Goal: Task Accomplishment & Management: Complete application form

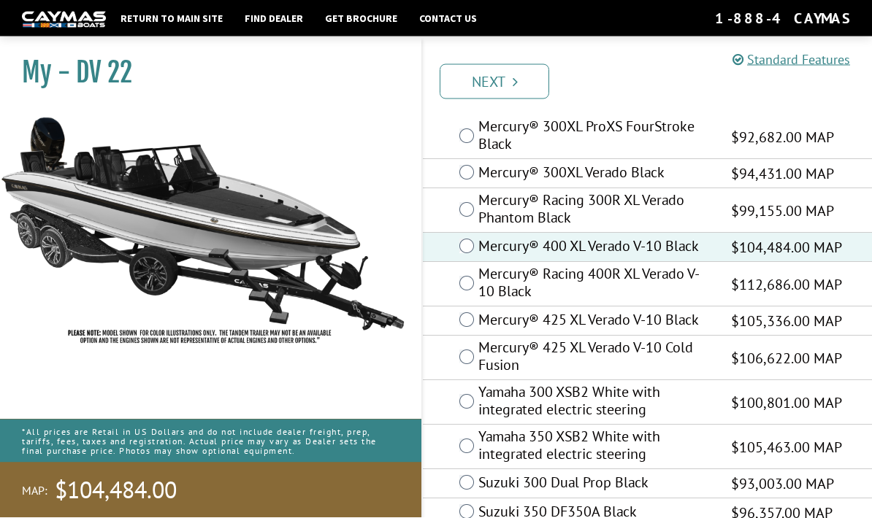
scroll to position [57, 0]
click at [510, 75] on link "Next" at bounding box center [494, 81] width 110 height 35
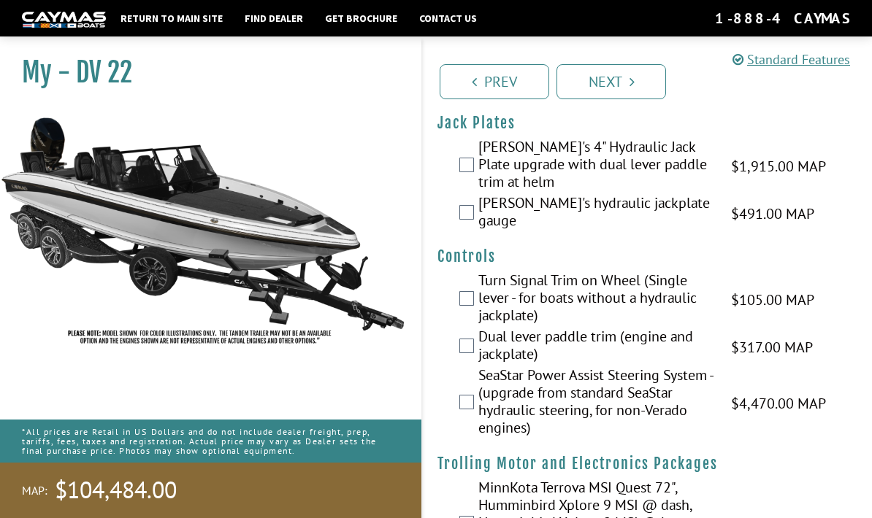
scroll to position [56, 0]
click at [510, 84] on link "Prev" at bounding box center [494, 81] width 110 height 35
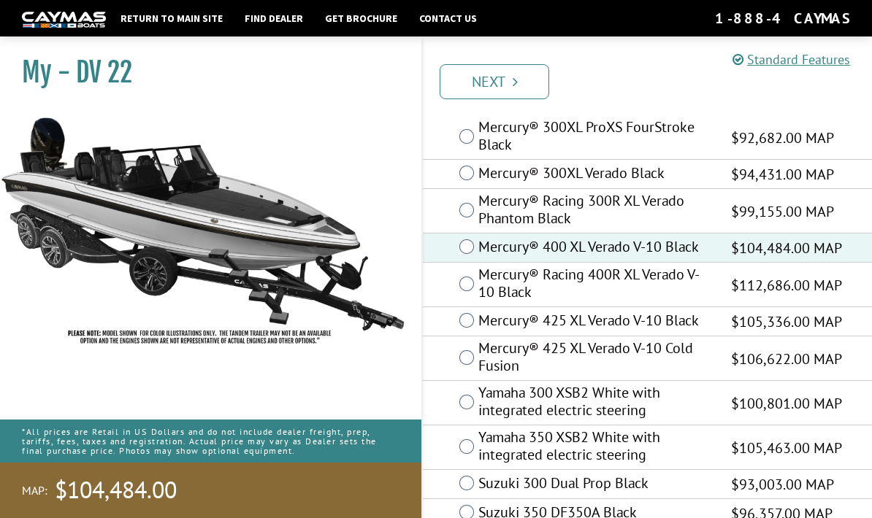
scroll to position [55, 0]
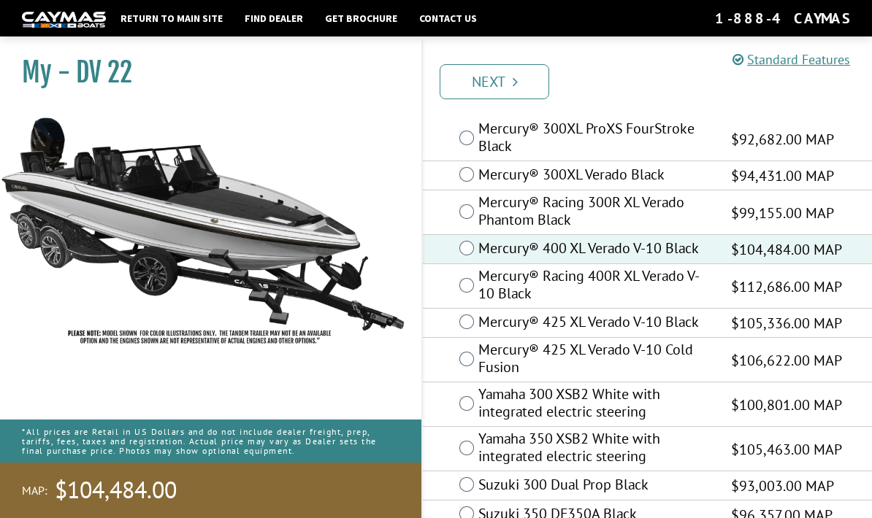
click at [498, 80] on link "Next" at bounding box center [494, 81] width 110 height 35
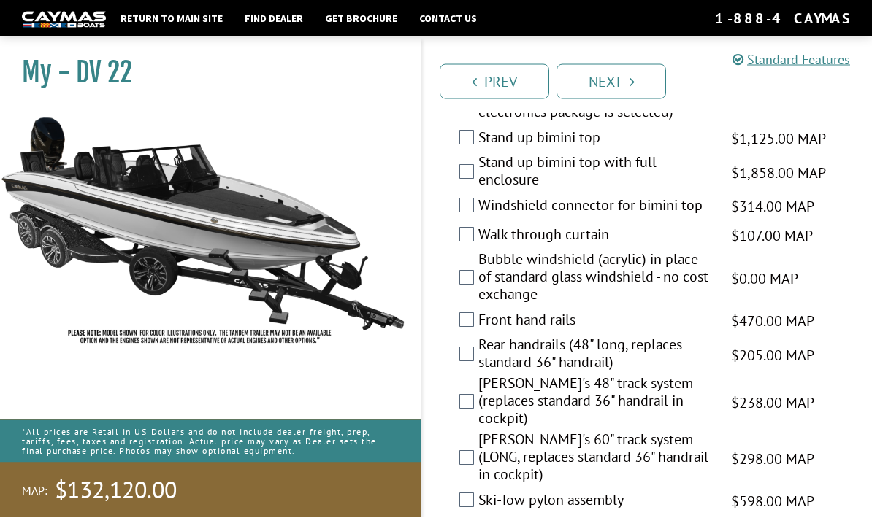
scroll to position [2678, 0]
click at [206, 162] on img at bounding box center [203, 230] width 407 height 247
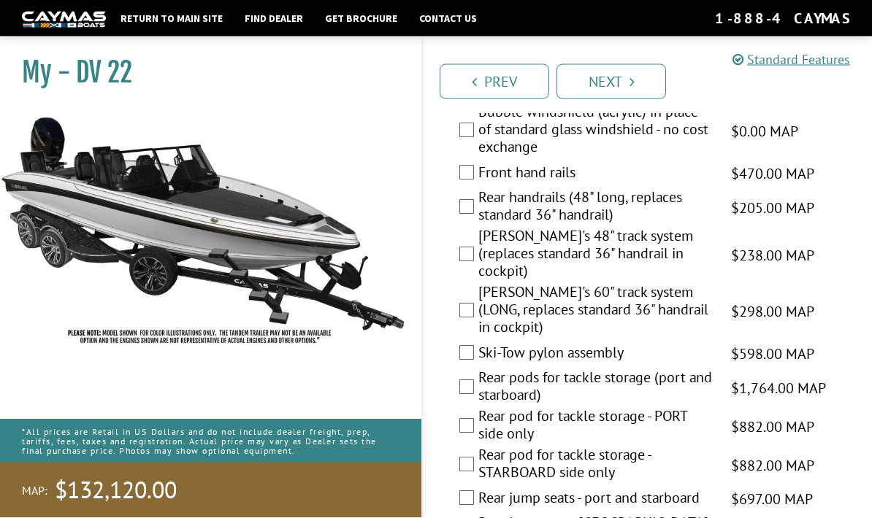
scroll to position [2827, 0]
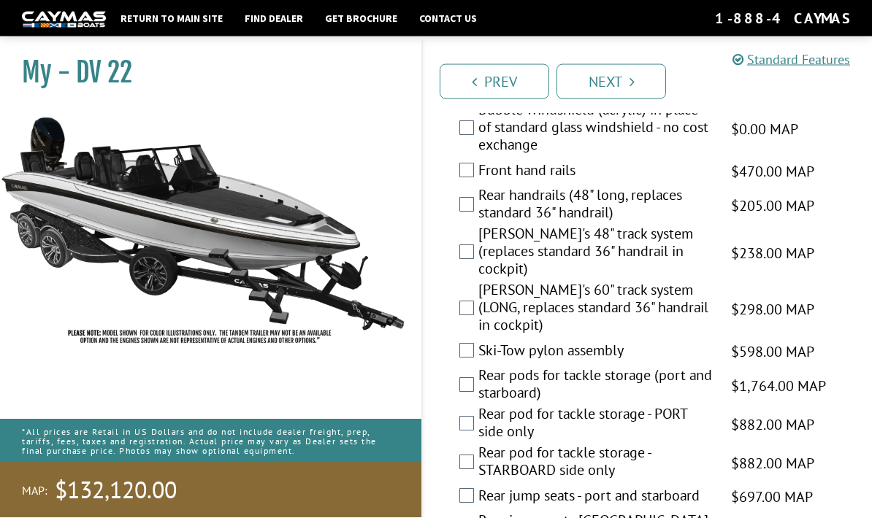
click at [482, 188] on label "Rear handrails (48" long, replaces standard 36" handrail)" at bounding box center [595, 206] width 234 height 39
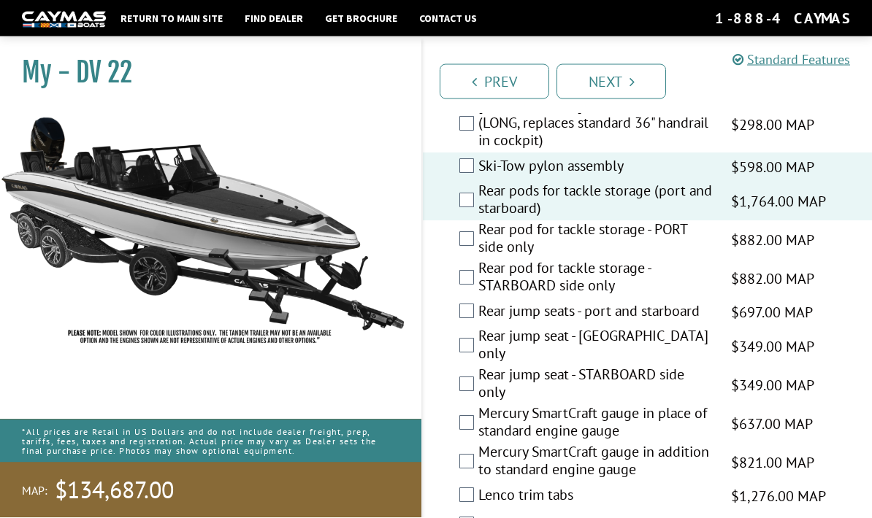
scroll to position [3014, 0]
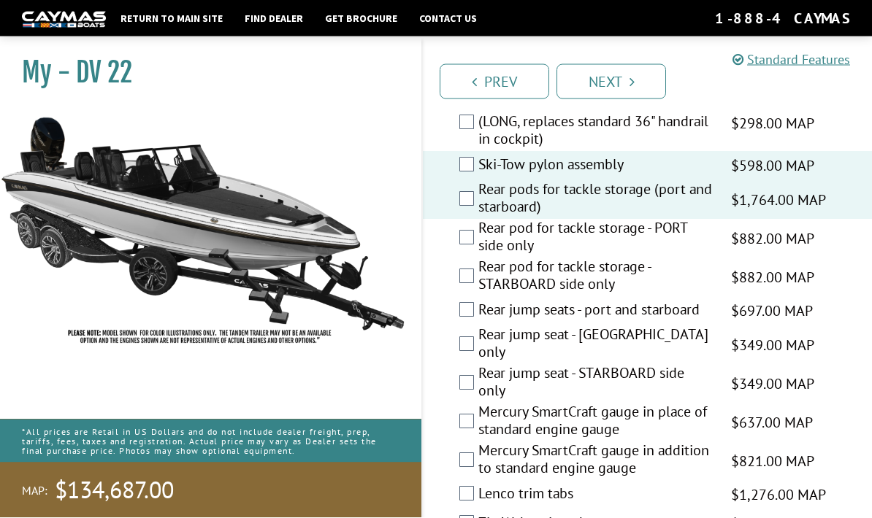
click at [481, 302] on label "Rear jump seats - port and starboard" at bounding box center [595, 312] width 234 height 21
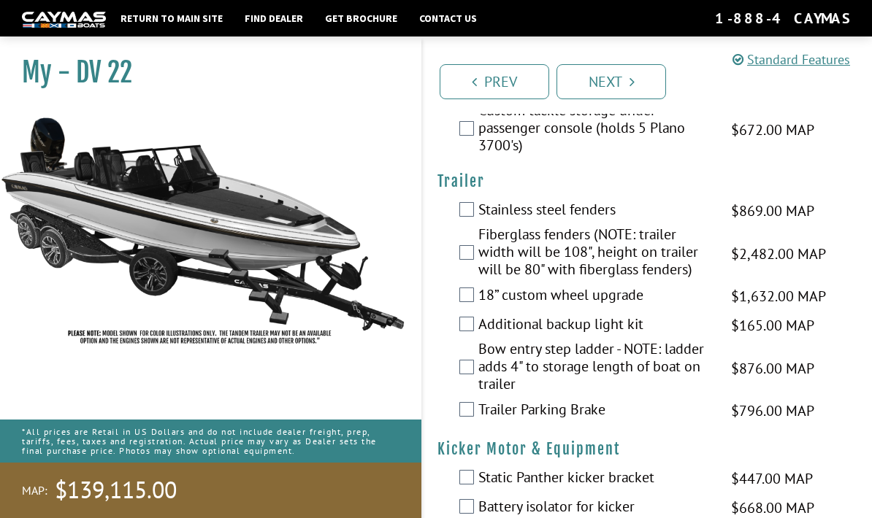
scroll to position [3876, 0]
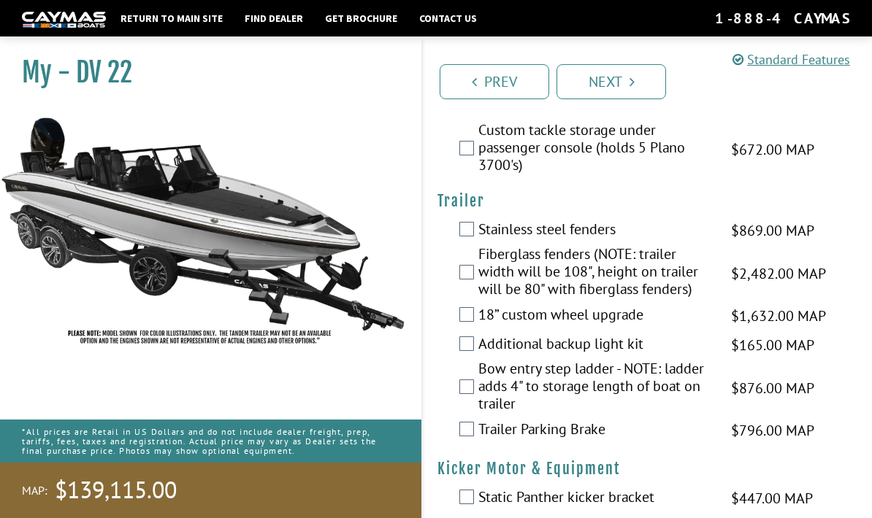
click at [478, 360] on label "Bow entry step ladder - NOTE: ladder adds 4" to storage length of boat on trail…" at bounding box center [595, 388] width 234 height 56
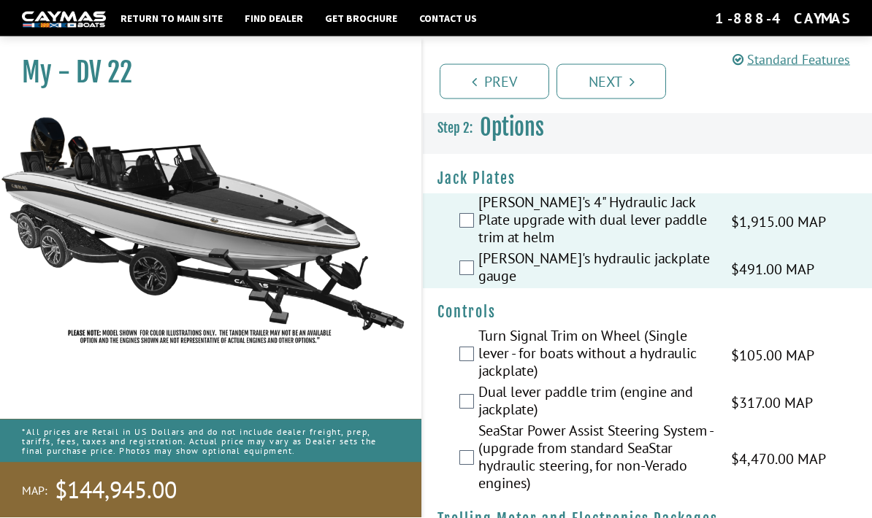
scroll to position [0, 0]
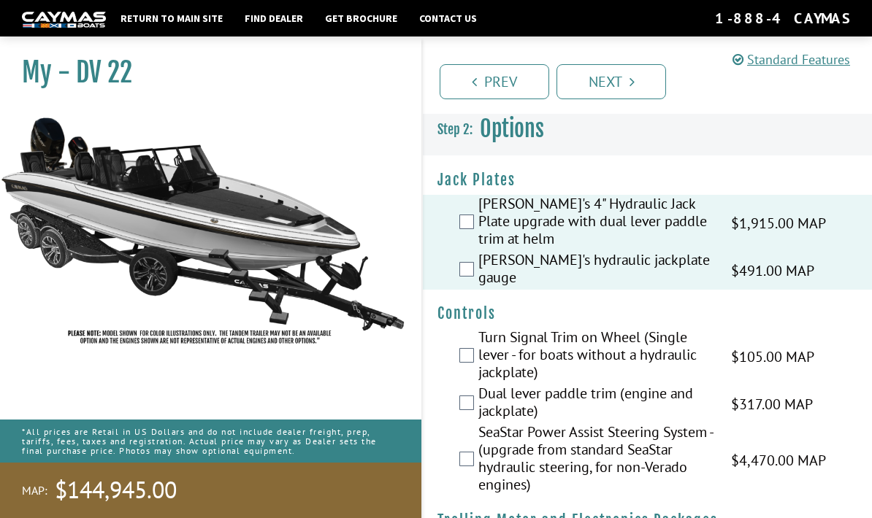
click at [513, 85] on link "Prev" at bounding box center [494, 81] width 110 height 35
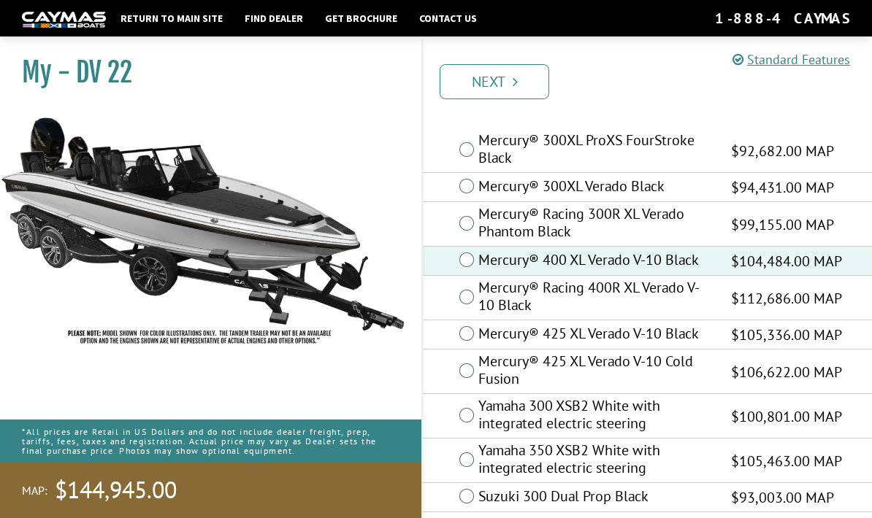
scroll to position [80, 0]
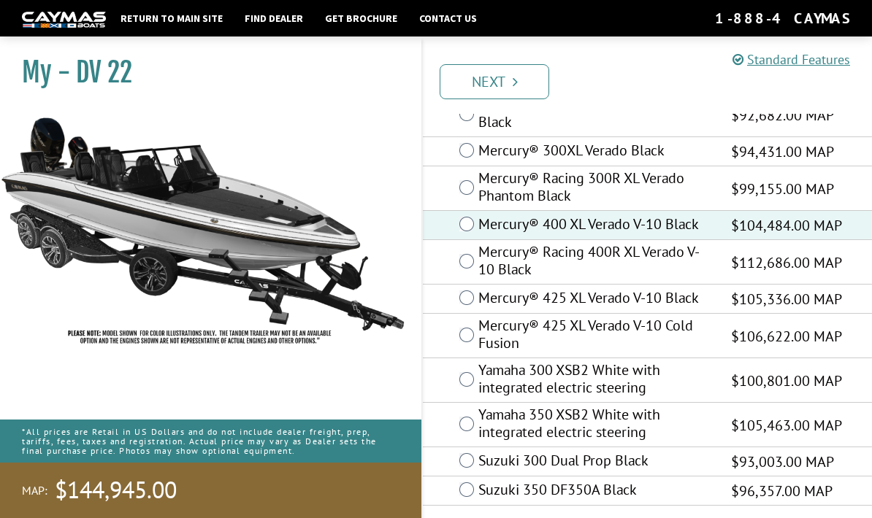
click at [503, 83] on link "Next" at bounding box center [494, 81] width 110 height 35
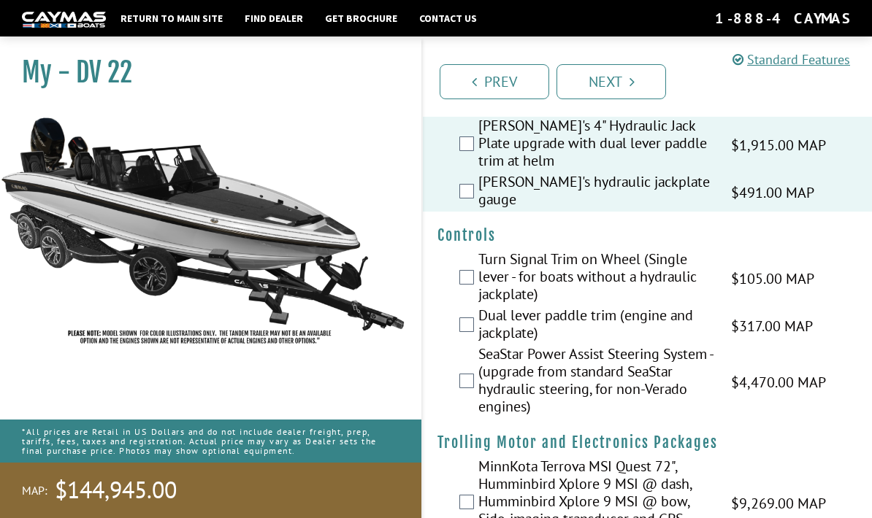
scroll to position [76, 0]
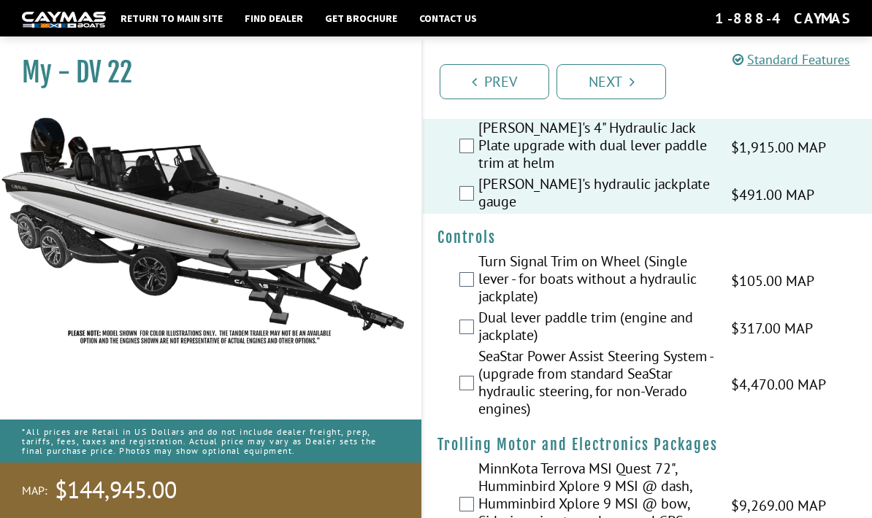
click at [612, 84] on link "Next" at bounding box center [611, 81] width 110 height 35
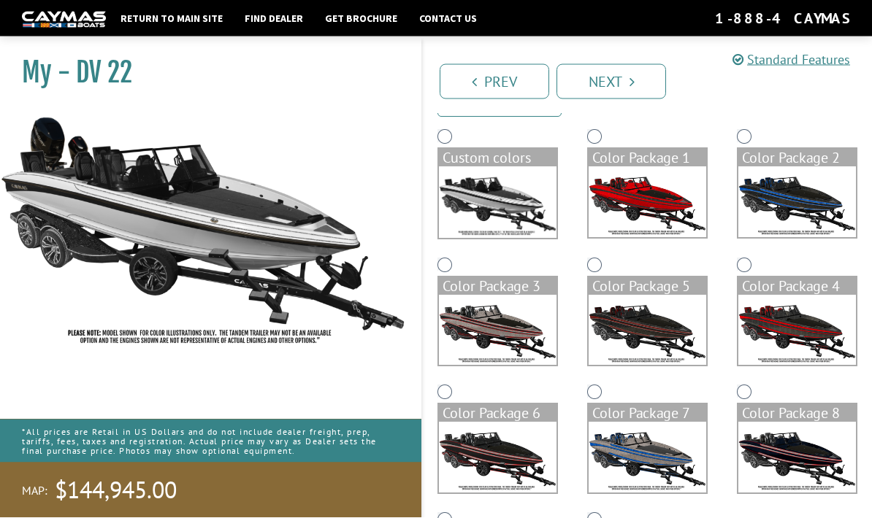
scroll to position [101, 0]
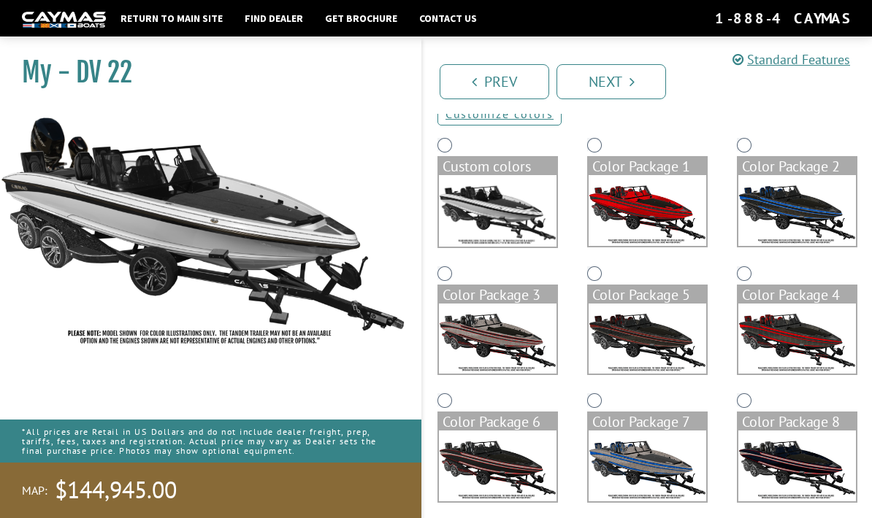
click at [656, 221] on img at bounding box center [647, 210] width 118 height 71
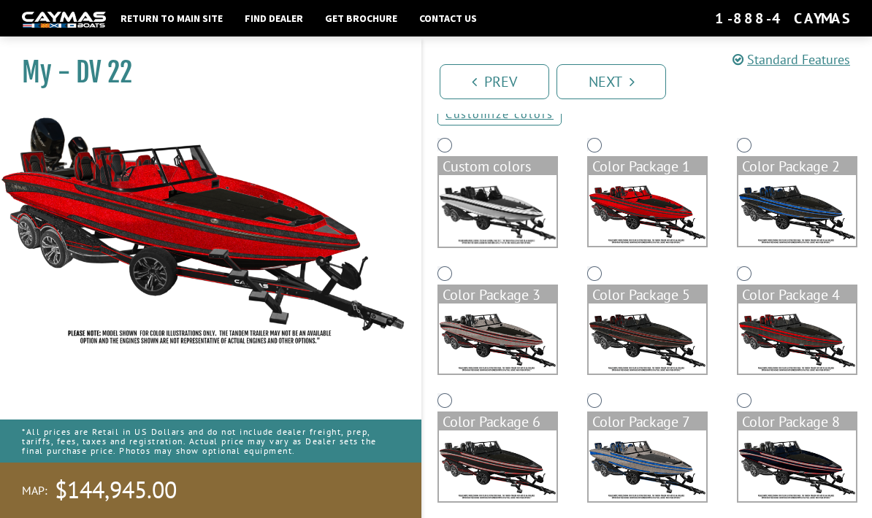
click at [790, 223] on img at bounding box center [797, 210] width 118 height 71
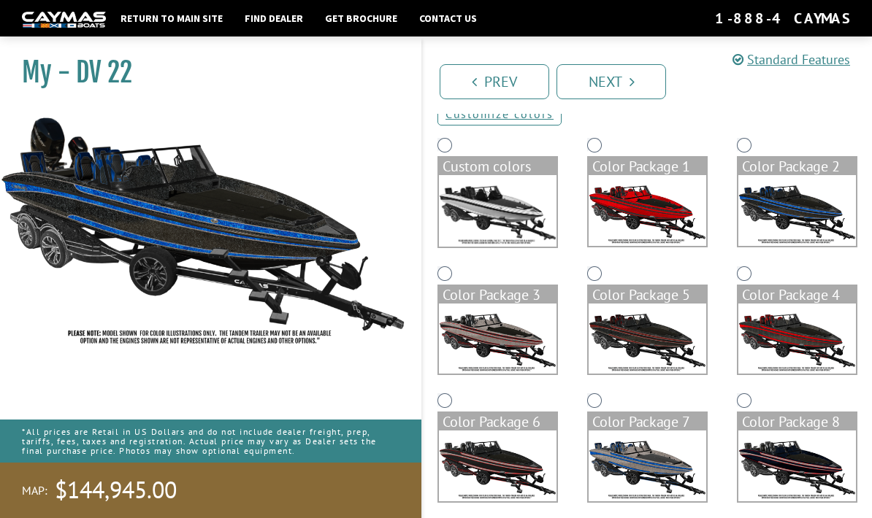
click at [517, 345] on img at bounding box center [498, 339] width 118 height 71
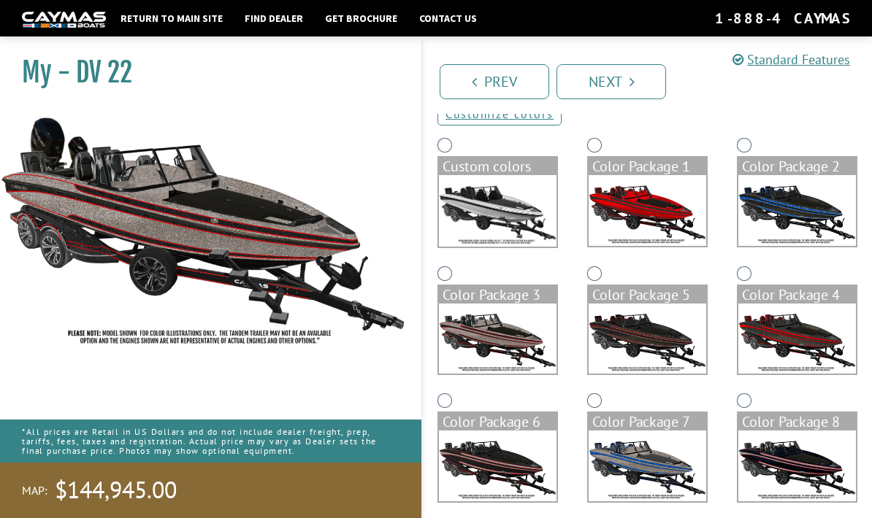
click at [644, 339] on img at bounding box center [647, 339] width 118 height 71
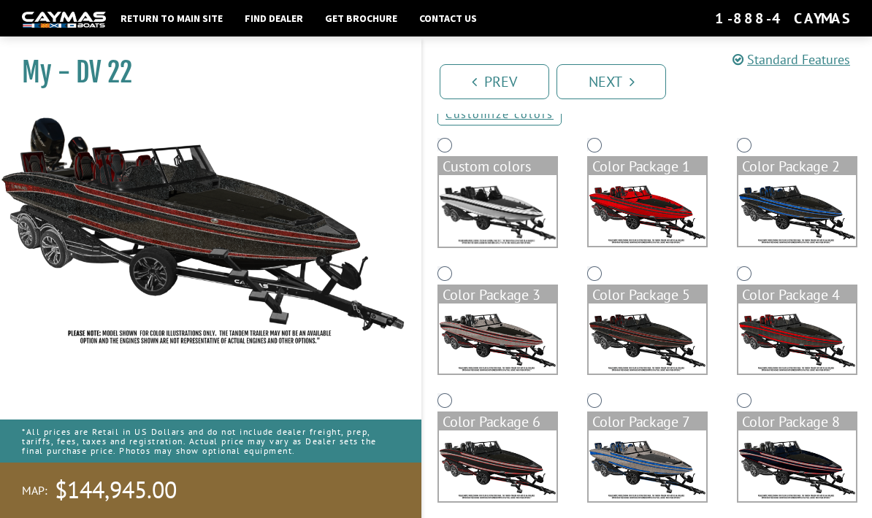
click at [794, 337] on img at bounding box center [797, 339] width 118 height 71
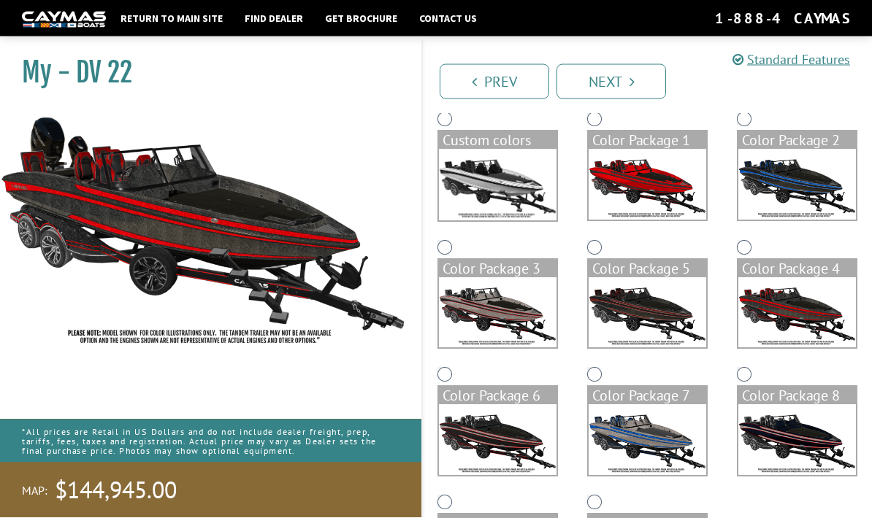
scroll to position [185, 0]
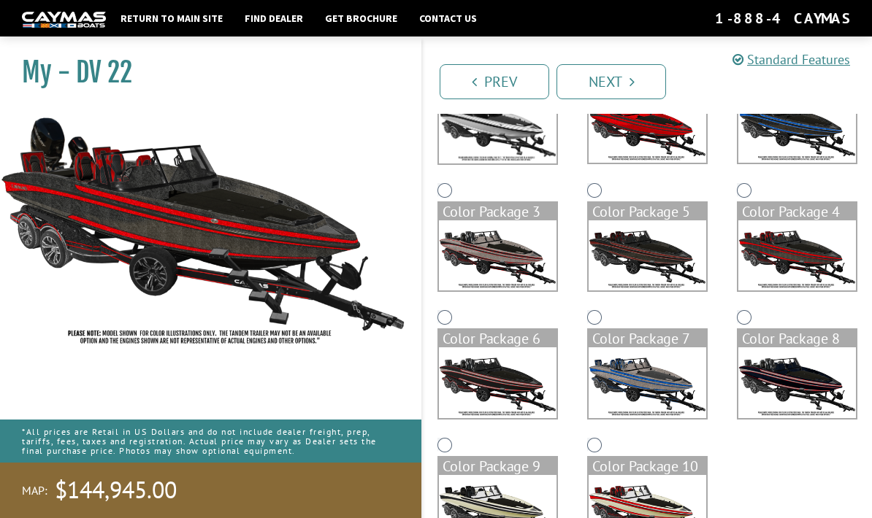
click at [511, 395] on img at bounding box center [498, 382] width 118 height 71
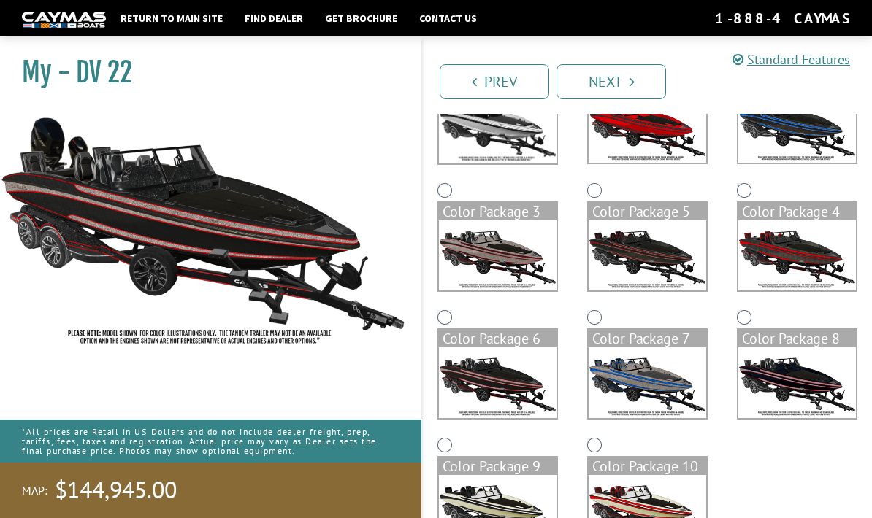
click at [648, 386] on img at bounding box center [647, 382] width 118 height 71
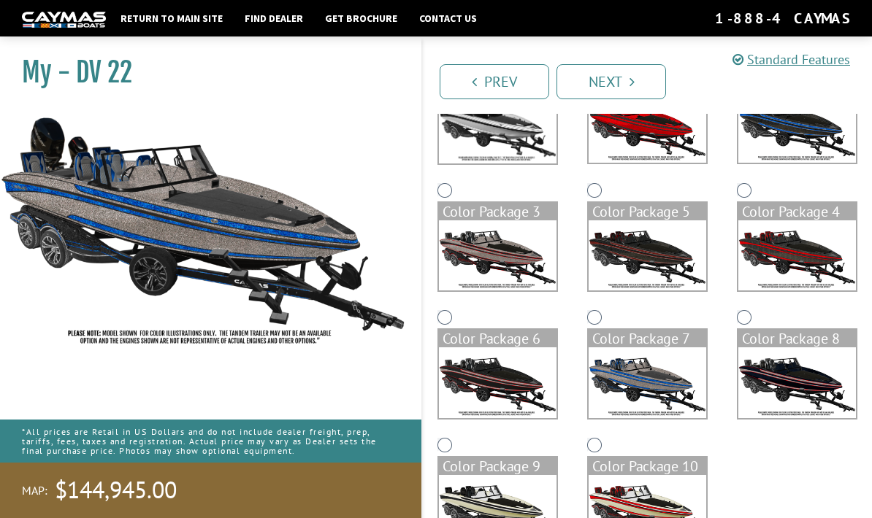
click at [788, 385] on img at bounding box center [797, 382] width 118 height 71
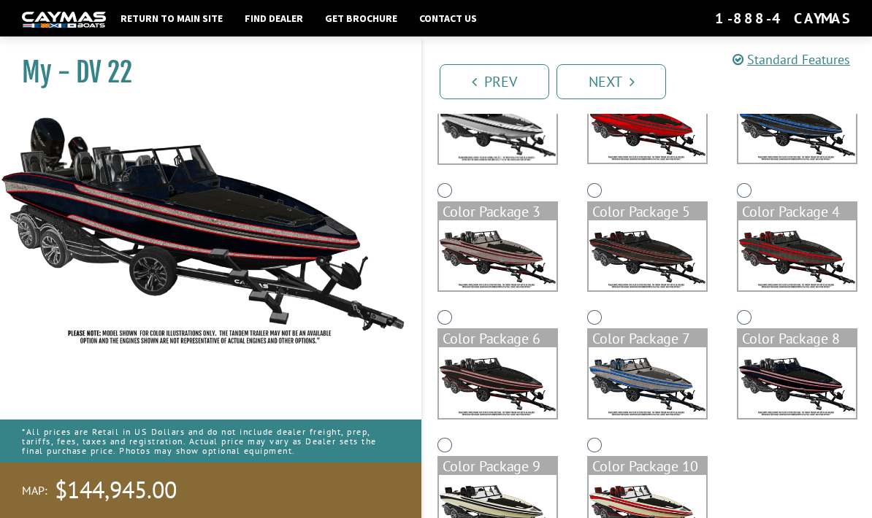
click at [629, 393] on img at bounding box center [647, 382] width 118 height 71
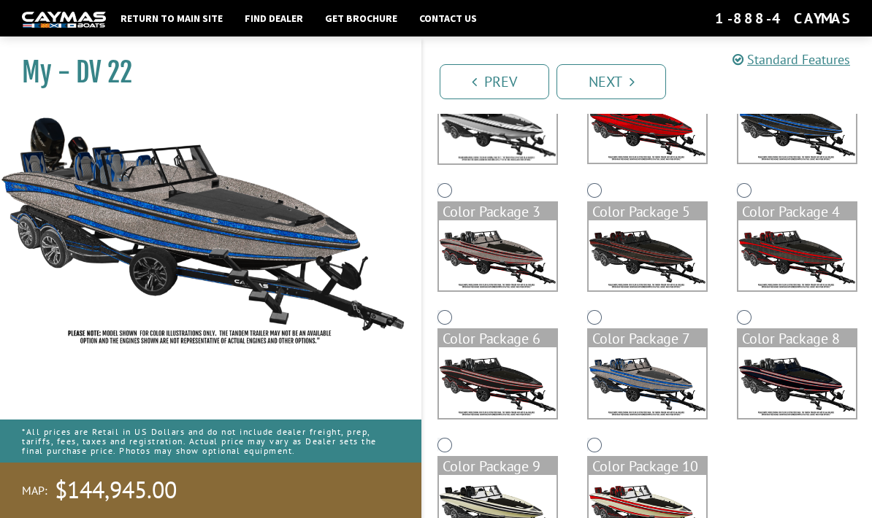
click at [780, 385] on img at bounding box center [797, 382] width 118 height 71
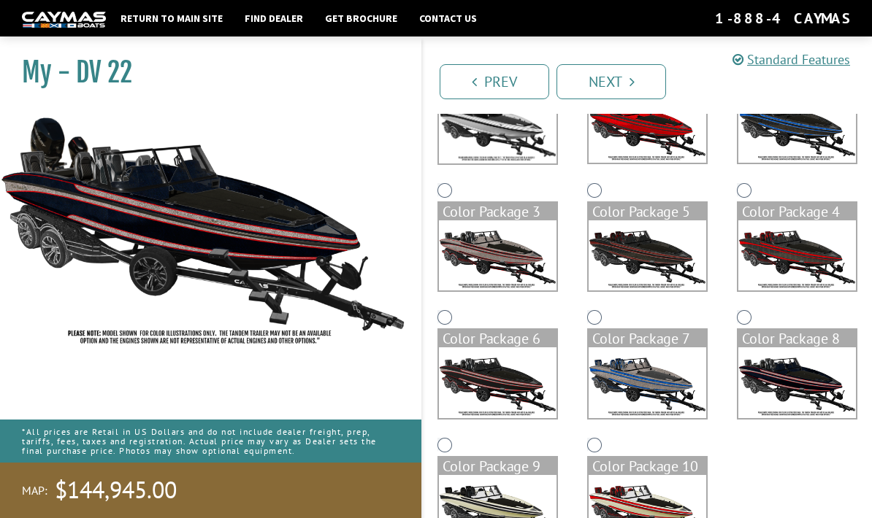
click at [499, 510] on img at bounding box center [498, 510] width 118 height 71
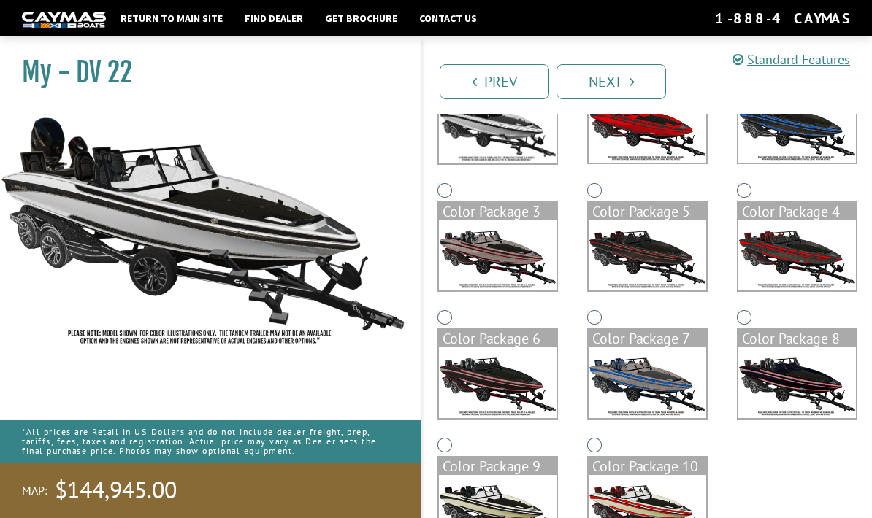
click at [645, 511] on img at bounding box center [647, 510] width 118 height 71
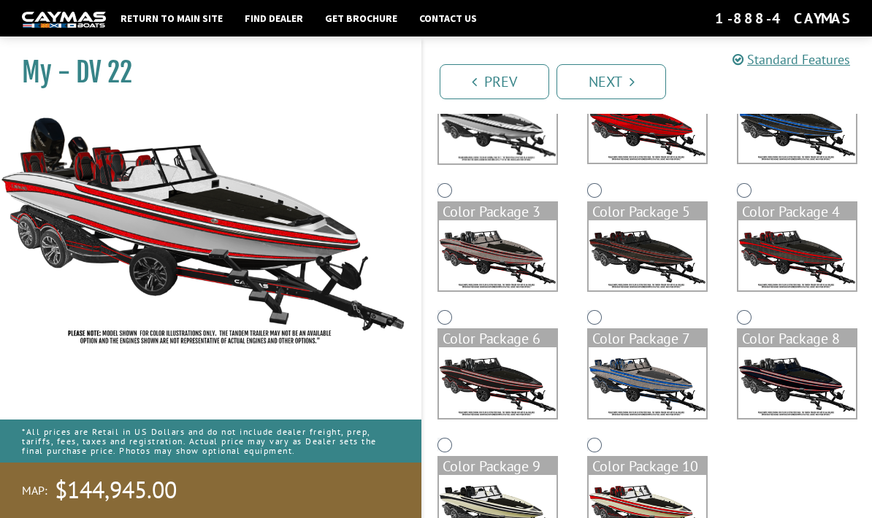
click at [510, 385] on img at bounding box center [498, 382] width 118 height 71
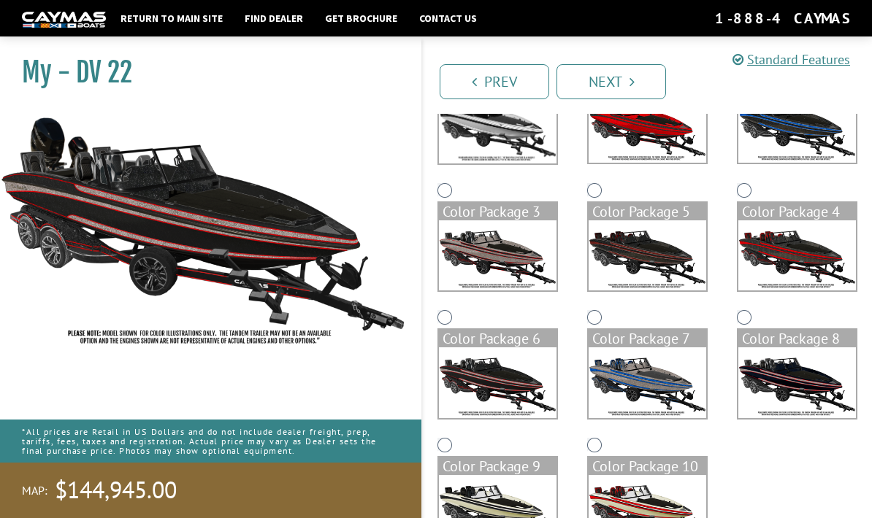
click at [645, 380] on img at bounding box center [647, 382] width 118 height 71
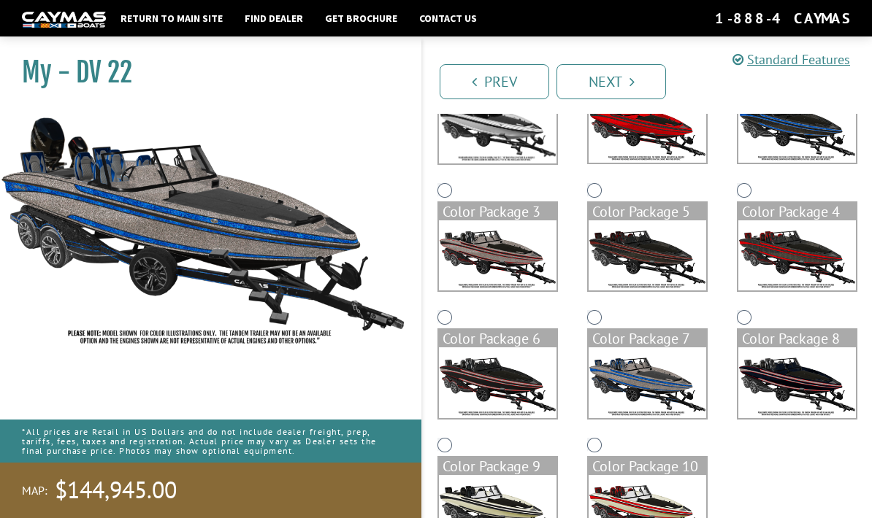
click at [765, 396] on img at bounding box center [797, 382] width 118 height 71
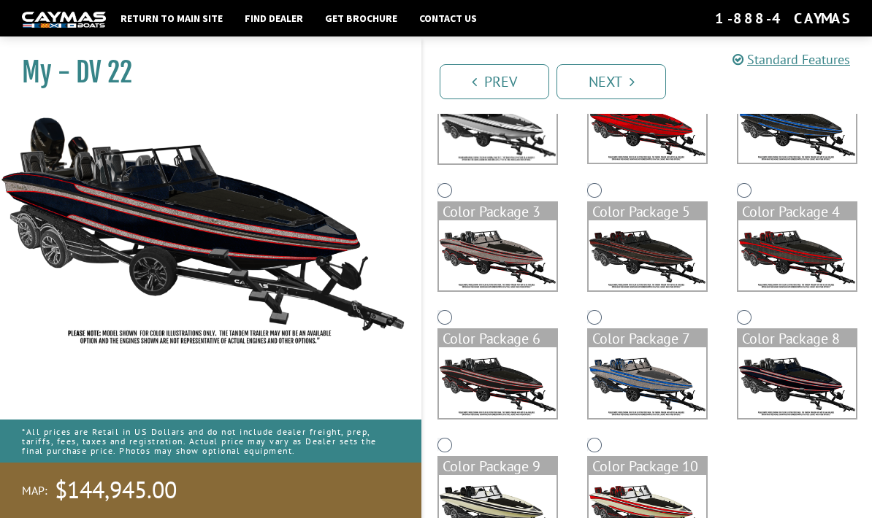
click at [646, 389] on img at bounding box center [647, 382] width 118 height 71
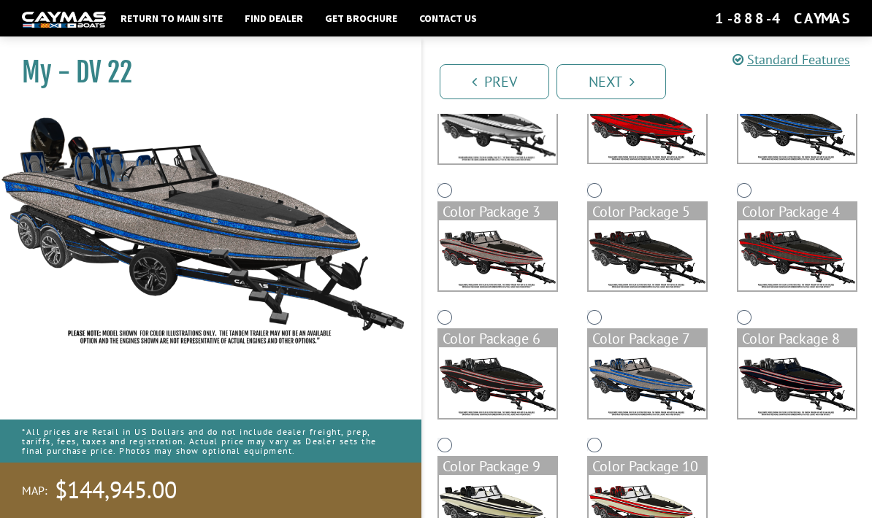
click at [769, 150] on img at bounding box center [797, 127] width 118 height 71
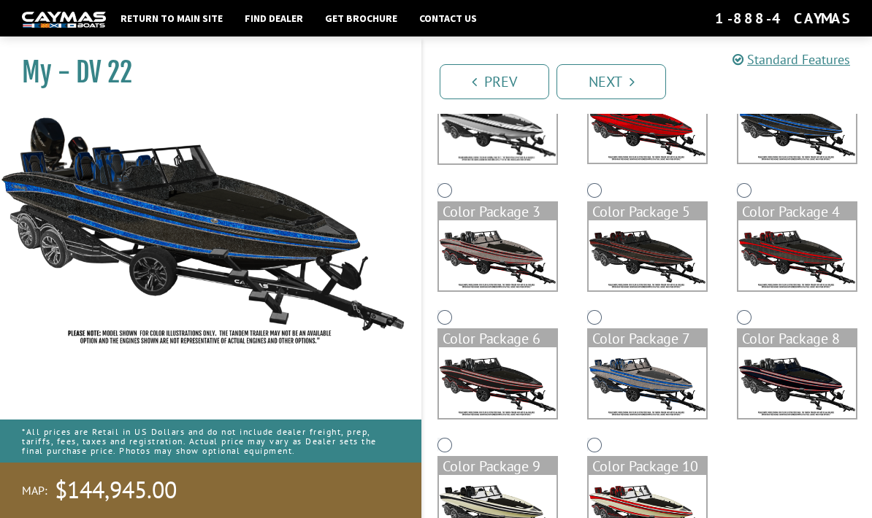
click at [522, 285] on img at bounding box center [498, 255] width 118 height 71
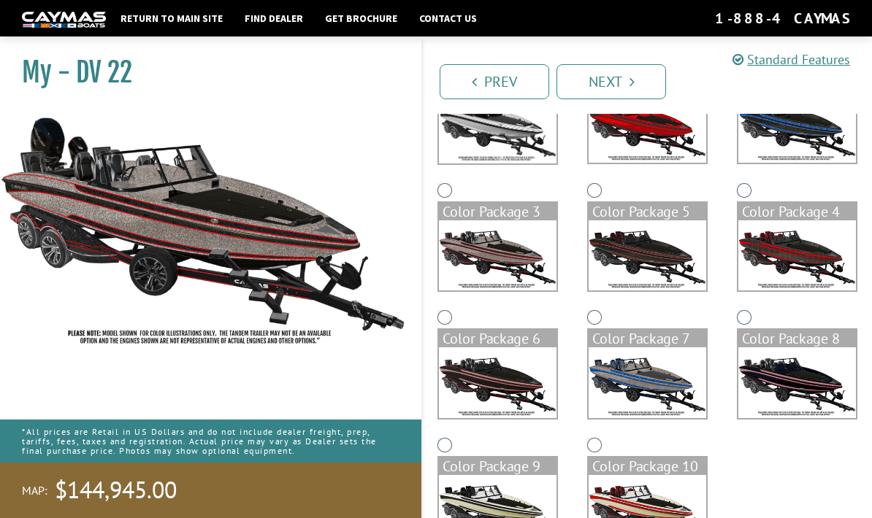
click at [634, 272] on img at bounding box center [647, 255] width 118 height 71
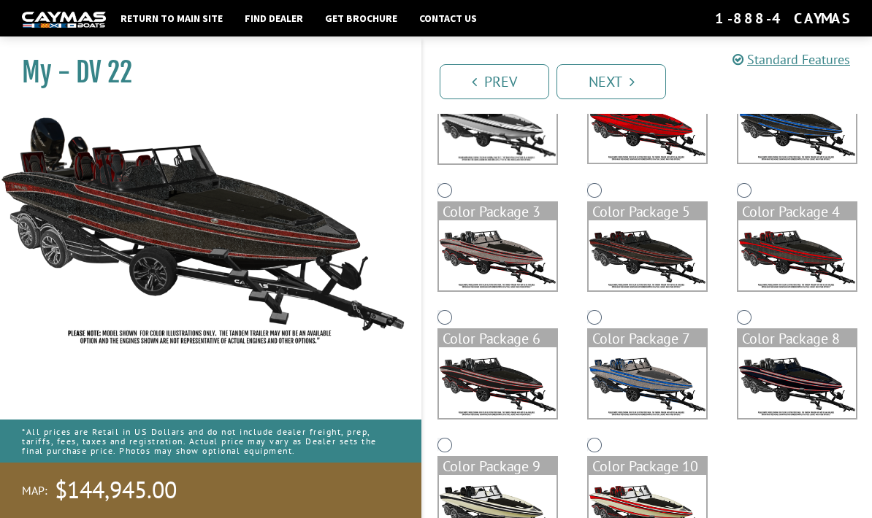
click at [788, 269] on img at bounding box center [797, 255] width 118 height 71
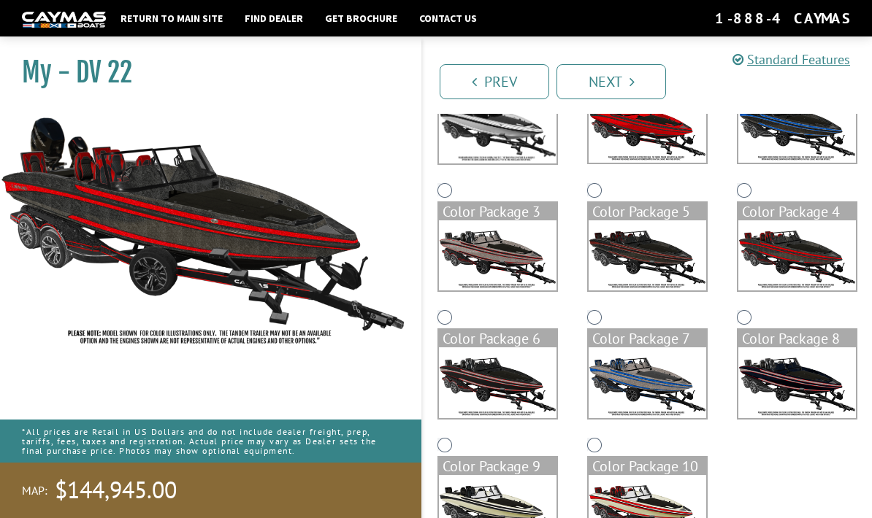
click at [511, 391] on img at bounding box center [498, 382] width 118 height 71
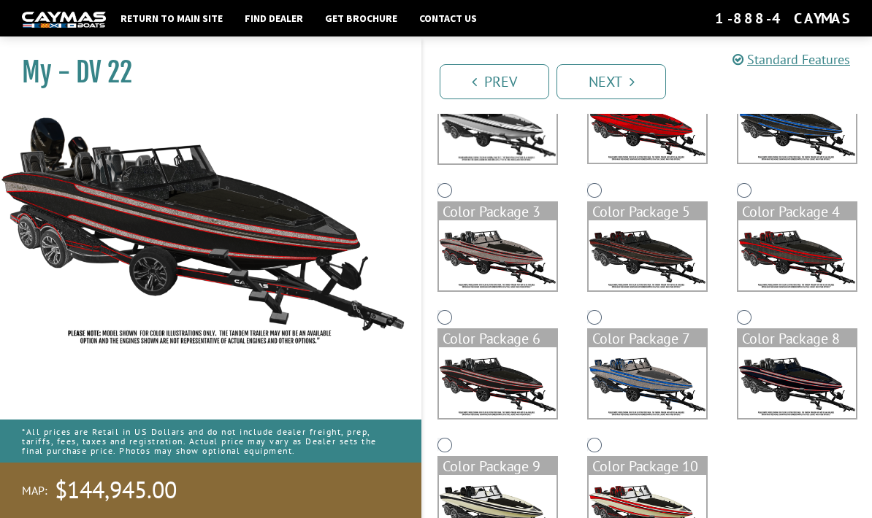
click at [632, 391] on img at bounding box center [647, 382] width 118 height 71
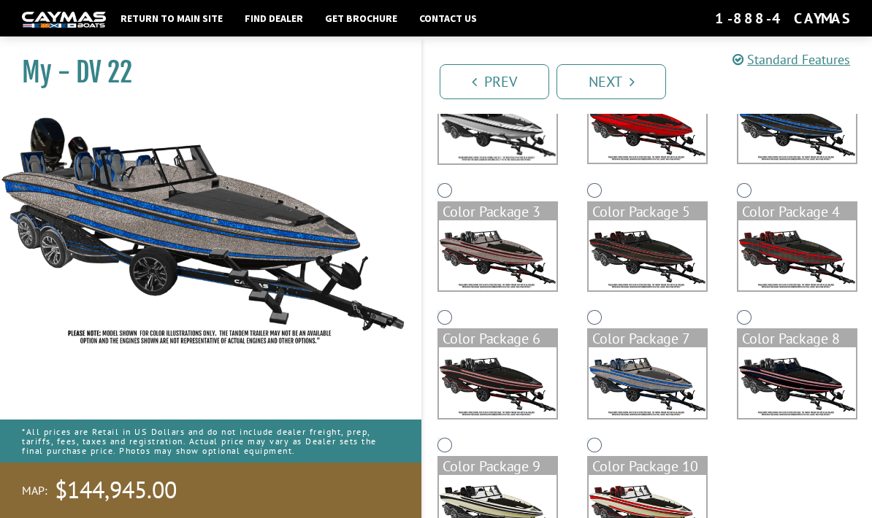
click at [496, 390] on img at bounding box center [498, 382] width 118 height 71
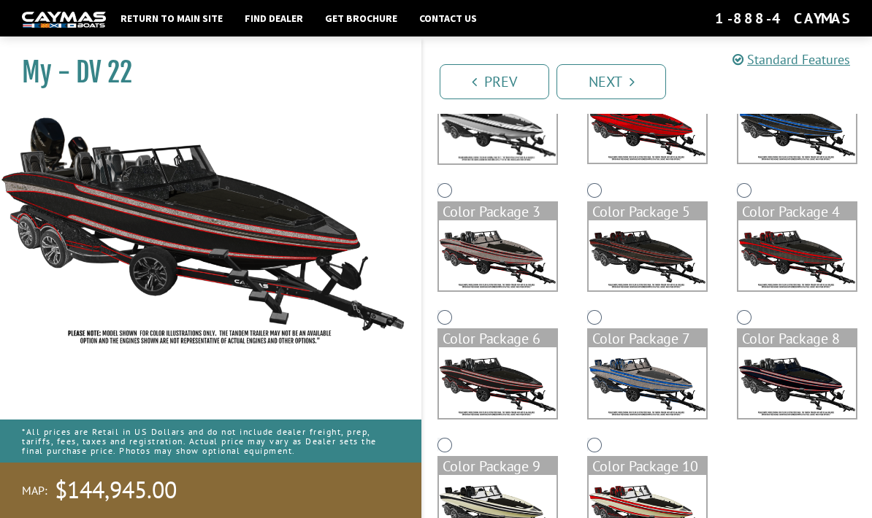
click at [631, 376] on img at bounding box center [647, 382] width 118 height 71
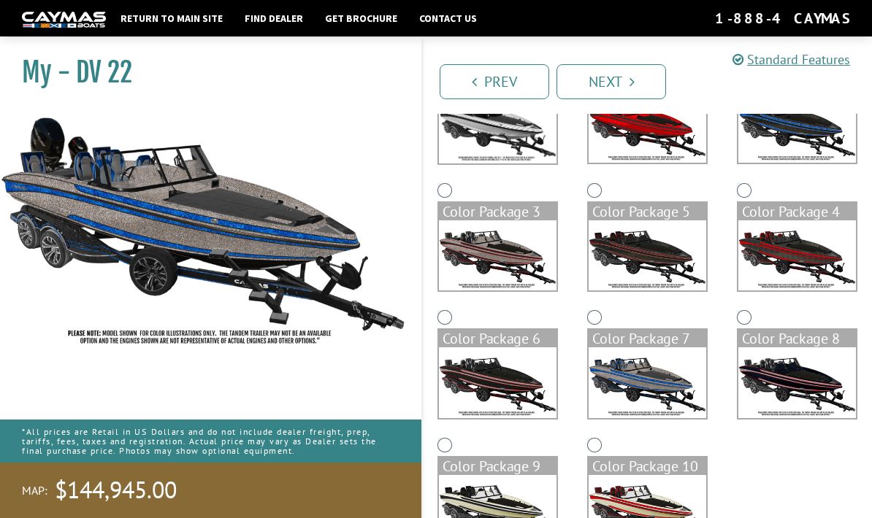
click at [780, 383] on img at bounding box center [797, 382] width 118 height 71
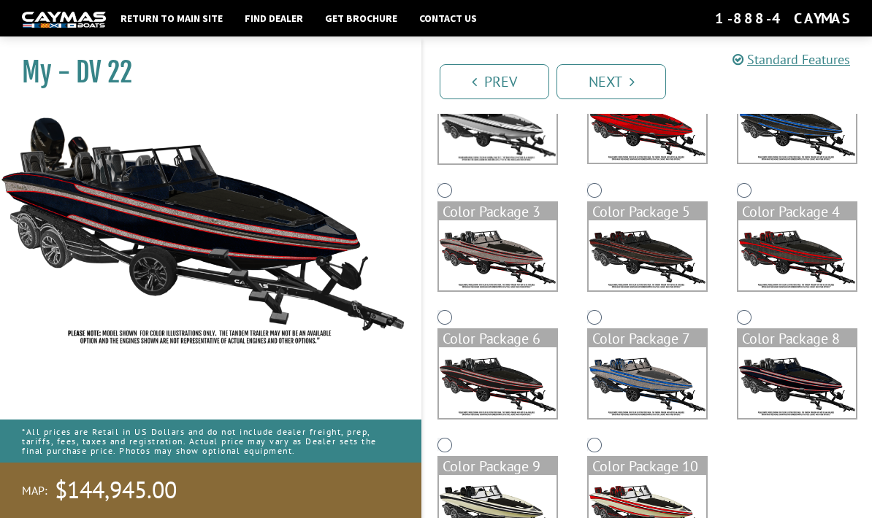
click at [498, 518] on img at bounding box center [498, 510] width 118 height 71
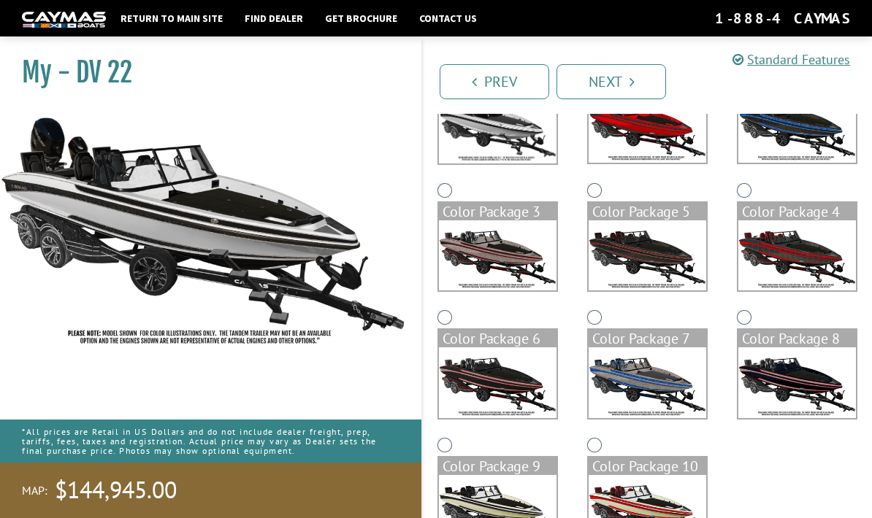
click at [623, 518] on img at bounding box center [647, 510] width 118 height 71
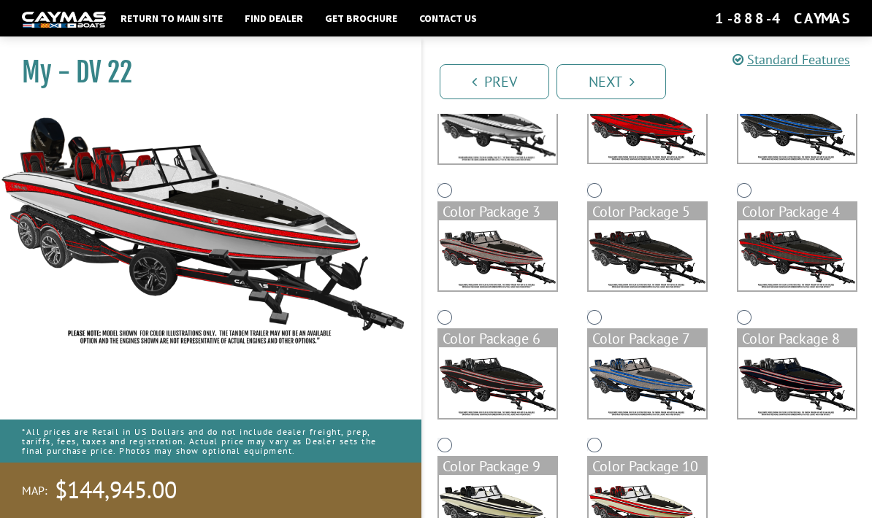
scroll to position [243, 0]
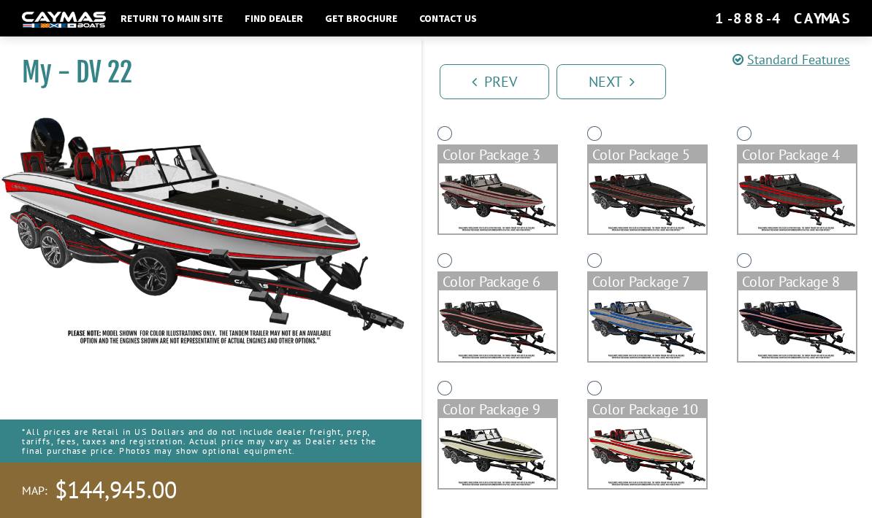
click at [501, 328] on img at bounding box center [498, 326] width 118 height 71
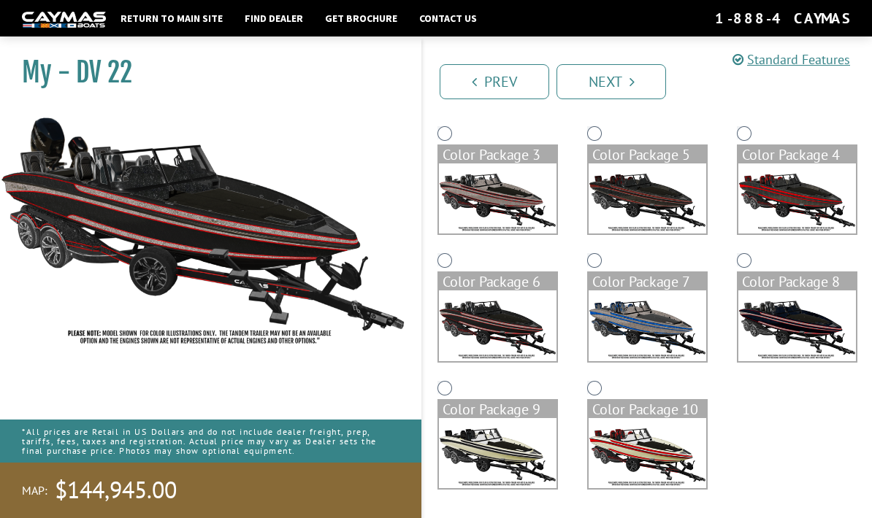
click at [801, 337] on img at bounding box center [797, 326] width 118 height 71
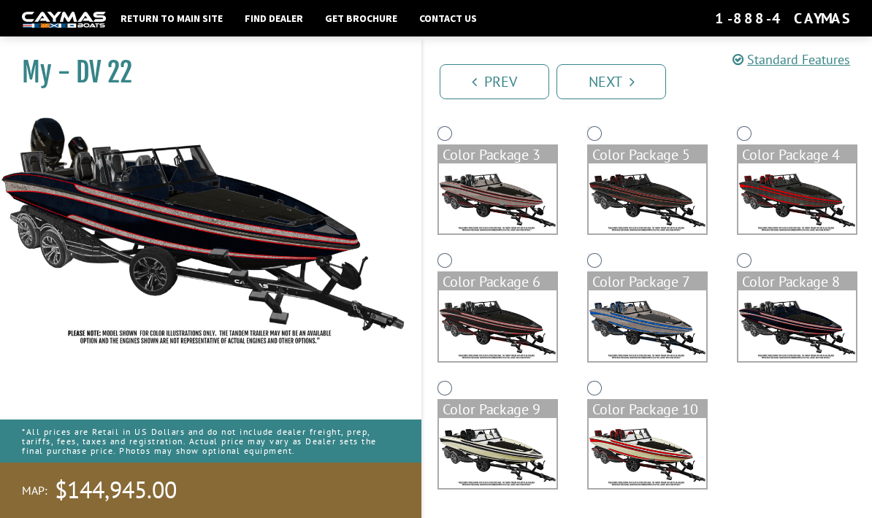
click at [640, 207] on img at bounding box center [647, 199] width 118 height 71
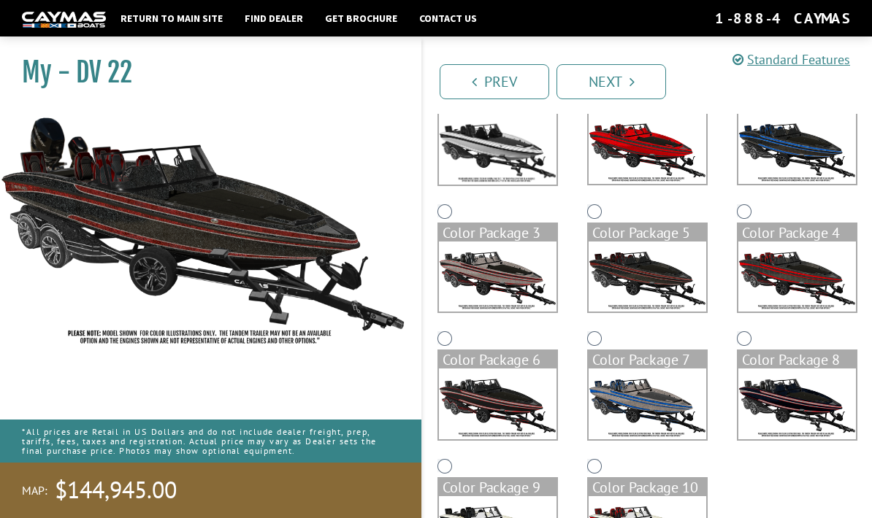
scroll to position [185, 0]
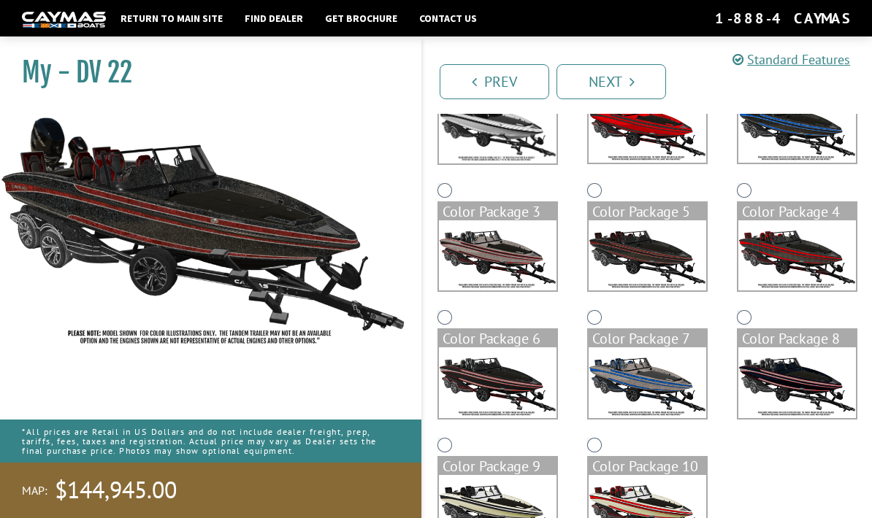
click at [796, 395] on img at bounding box center [797, 382] width 118 height 71
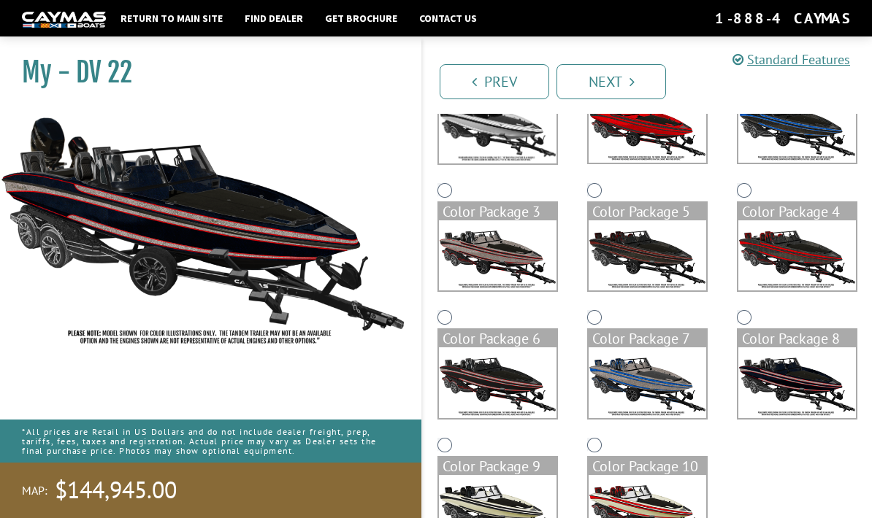
click at [512, 512] on img at bounding box center [498, 510] width 118 height 71
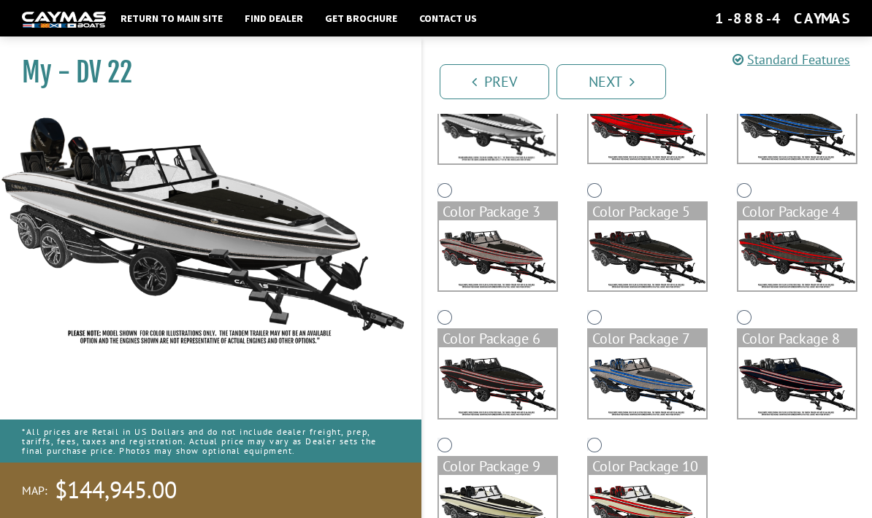
click at [810, 382] on img at bounding box center [797, 382] width 118 height 71
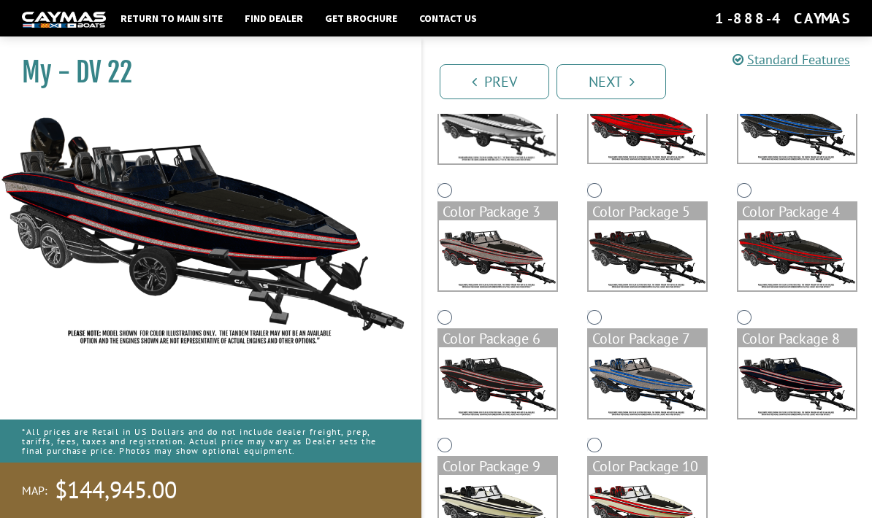
click at [527, 394] on img at bounding box center [498, 382] width 118 height 71
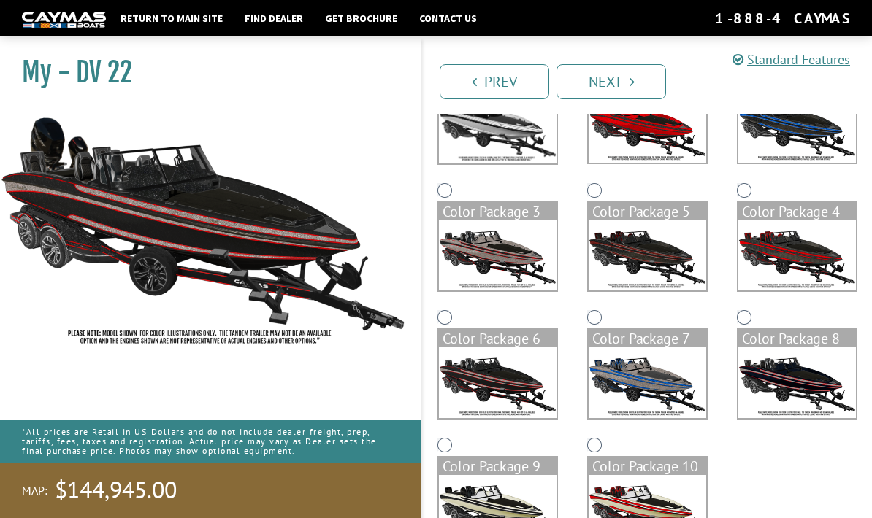
click at [523, 518] on img at bounding box center [498, 510] width 118 height 71
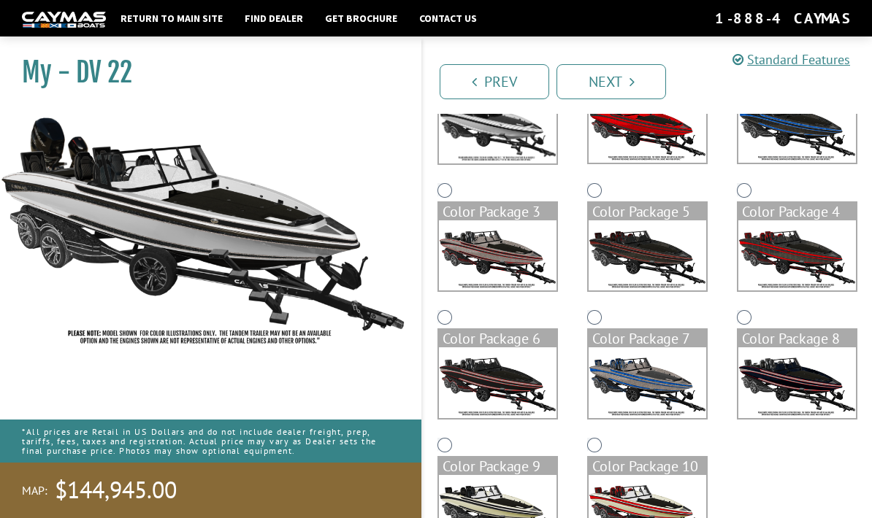
scroll to position [243, 0]
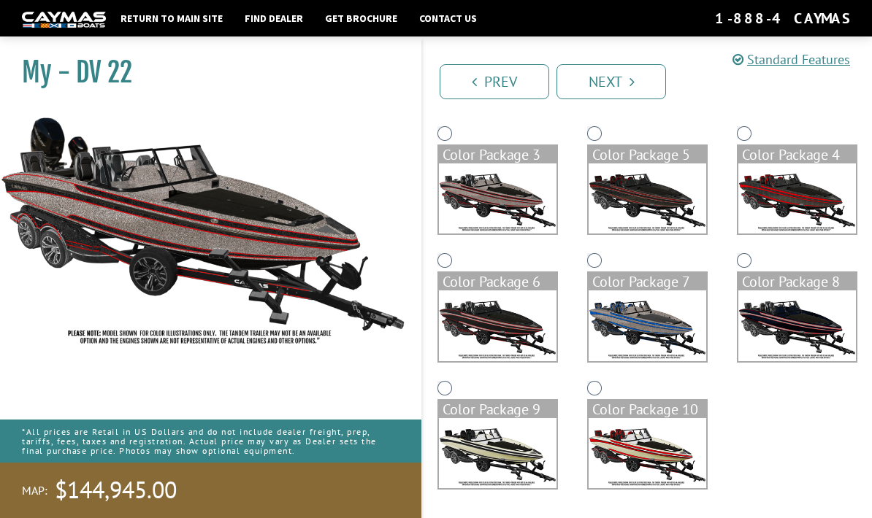
click at [518, 203] on img at bounding box center [498, 199] width 118 height 71
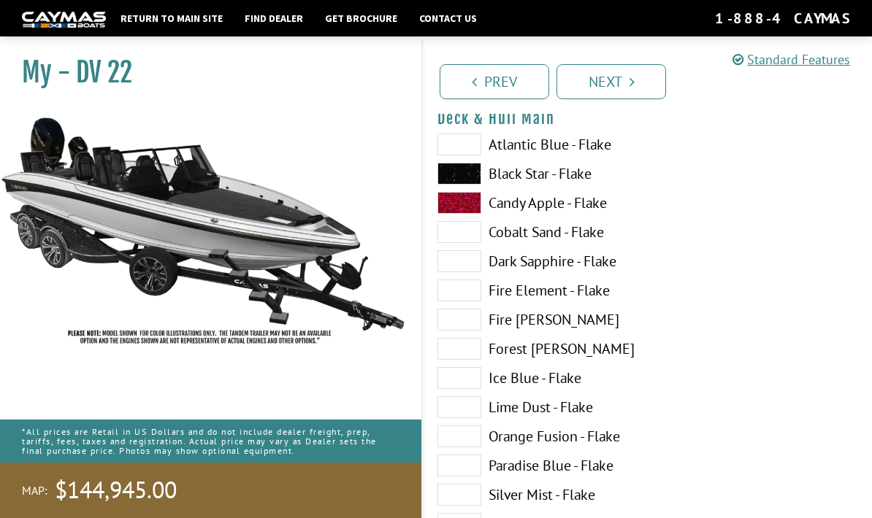
scroll to position [177, 0]
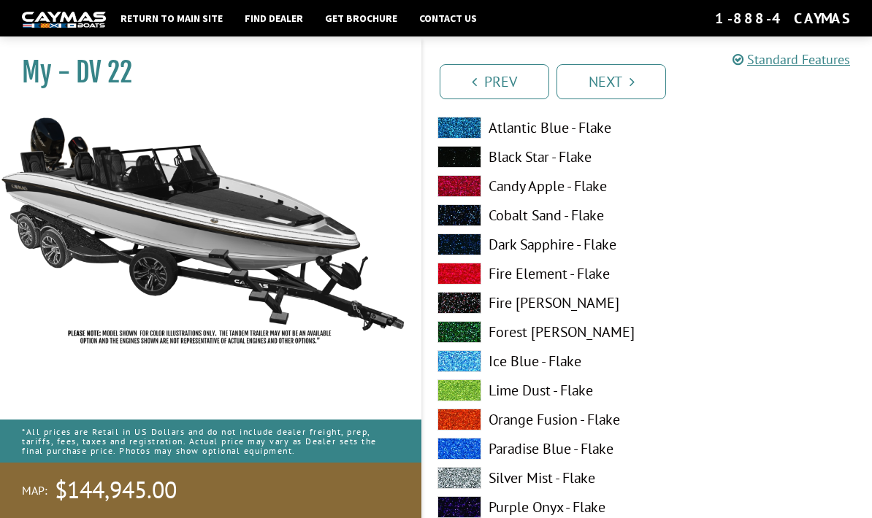
click at [466, 164] on span at bounding box center [459, 157] width 44 height 22
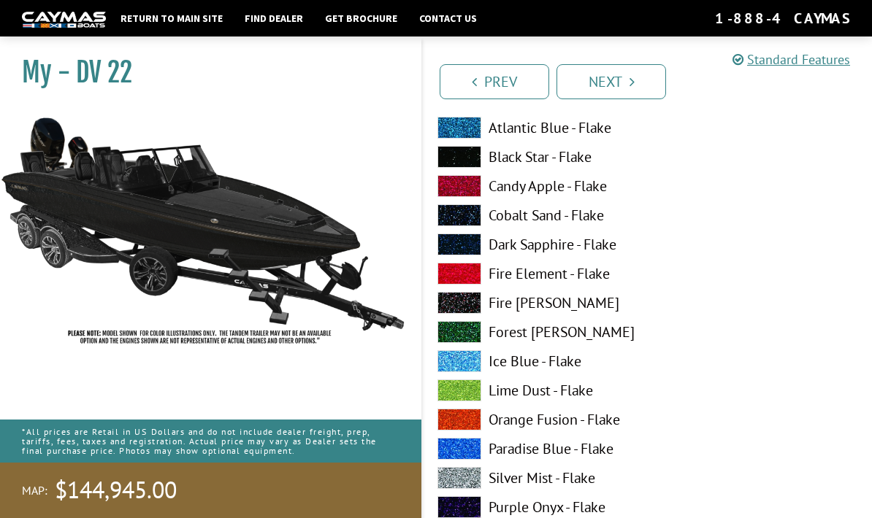
click at [469, 197] on span at bounding box center [459, 186] width 44 height 22
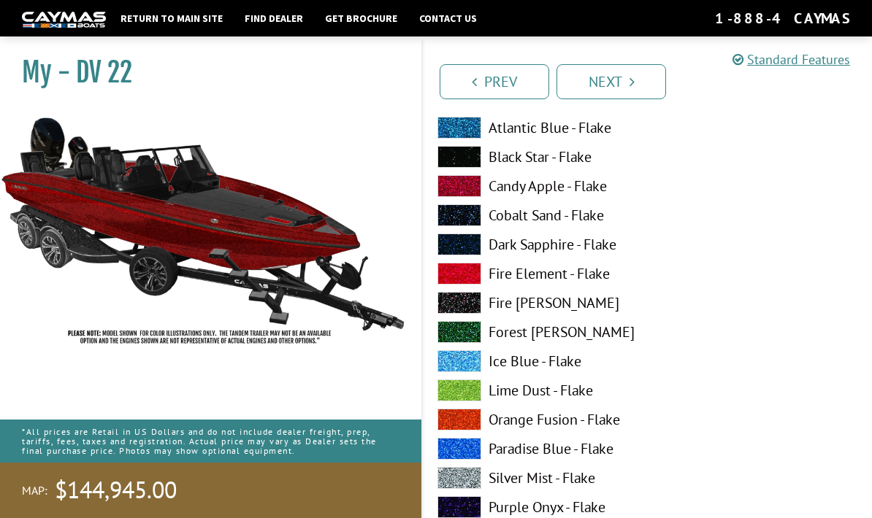
click at [464, 161] on span at bounding box center [459, 157] width 44 height 22
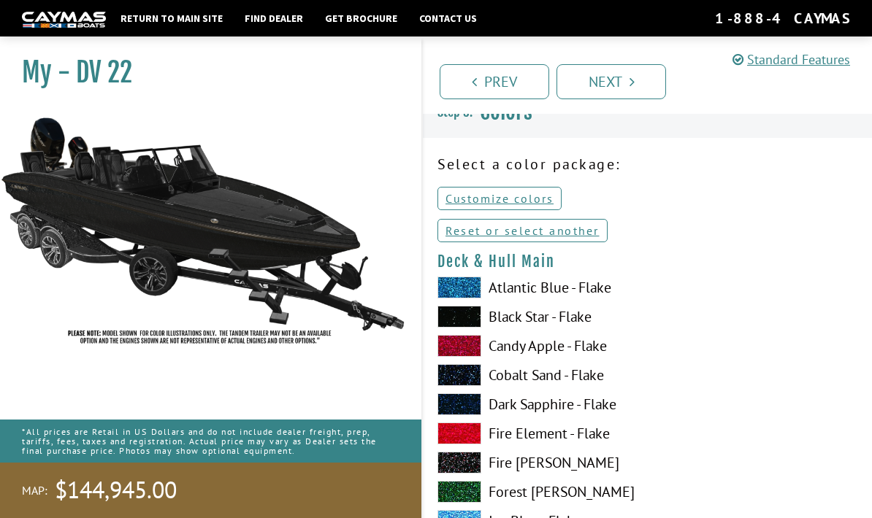
scroll to position [0, 0]
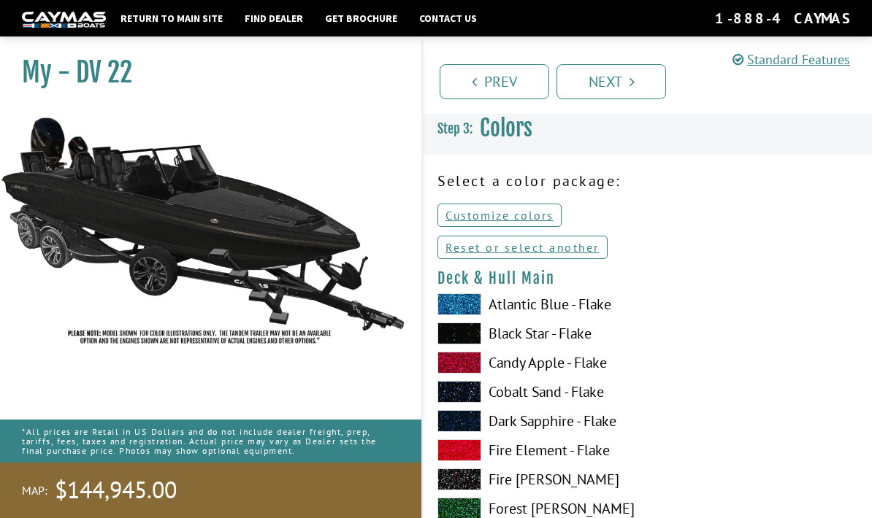
click at [623, 85] on link "Next" at bounding box center [611, 81] width 110 height 35
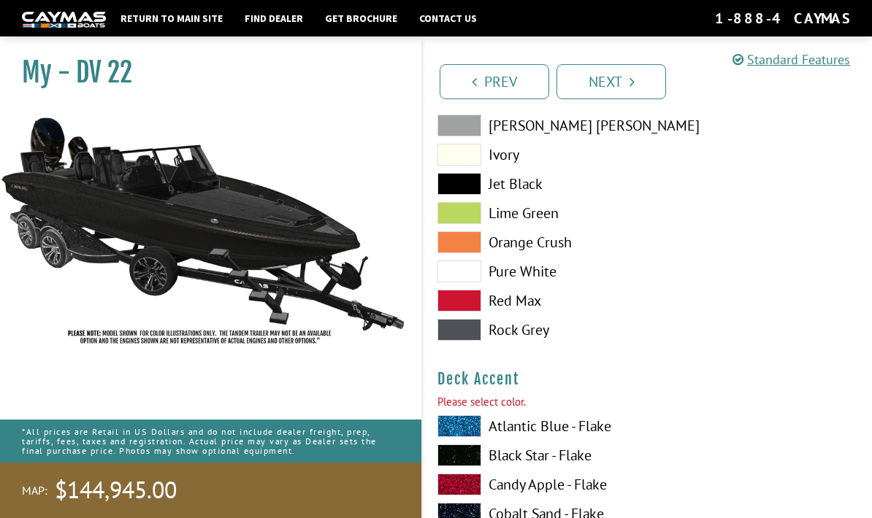
scroll to position [1043, 0]
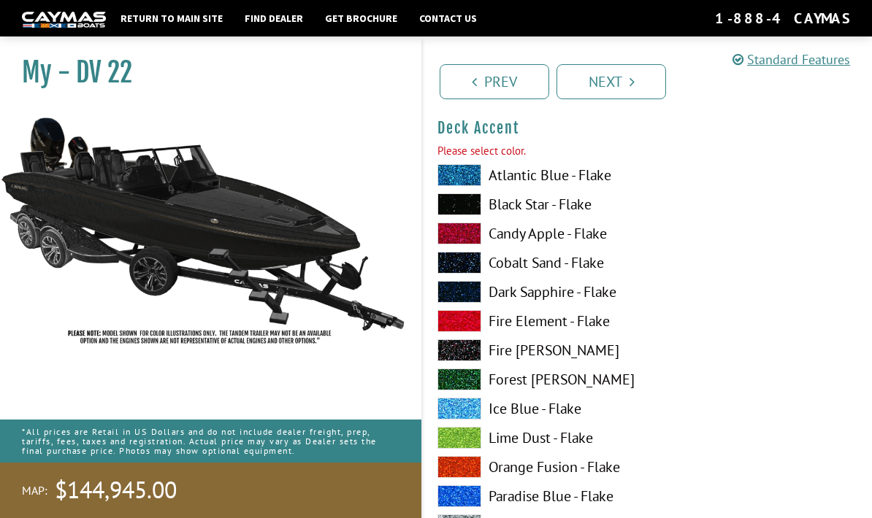
click at [462, 245] on span at bounding box center [459, 234] width 44 height 22
click at [625, 87] on link "Next" at bounding box center [611, 81] width 110 height 35
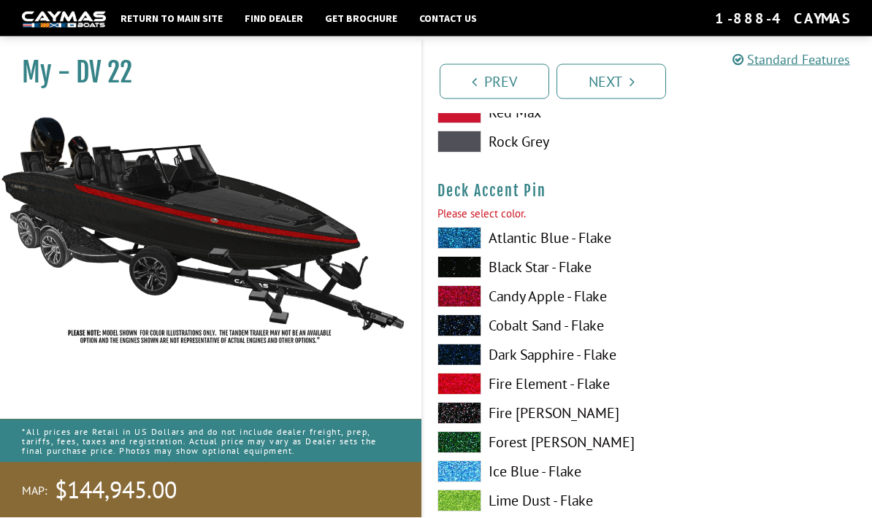
scroll to position [1936, 0]
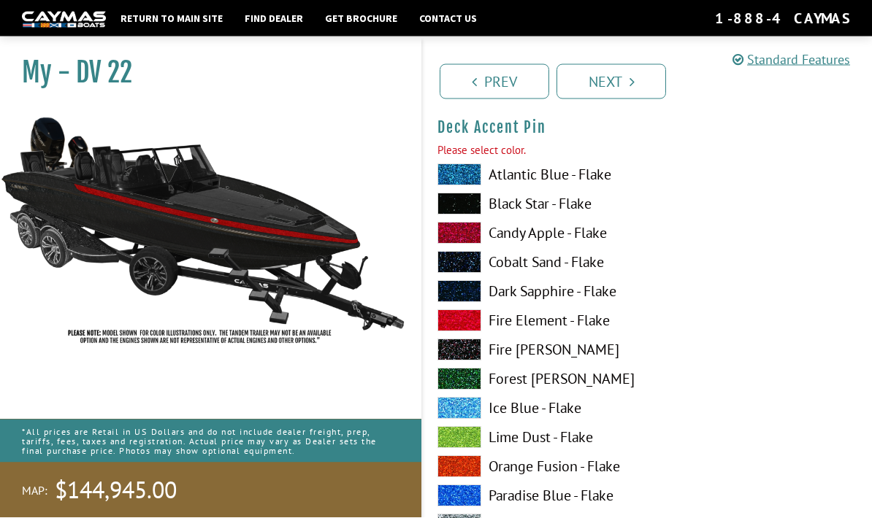
click at [497, 85] on link "Prev" at bounding box center [494, 81] width 110 height 35
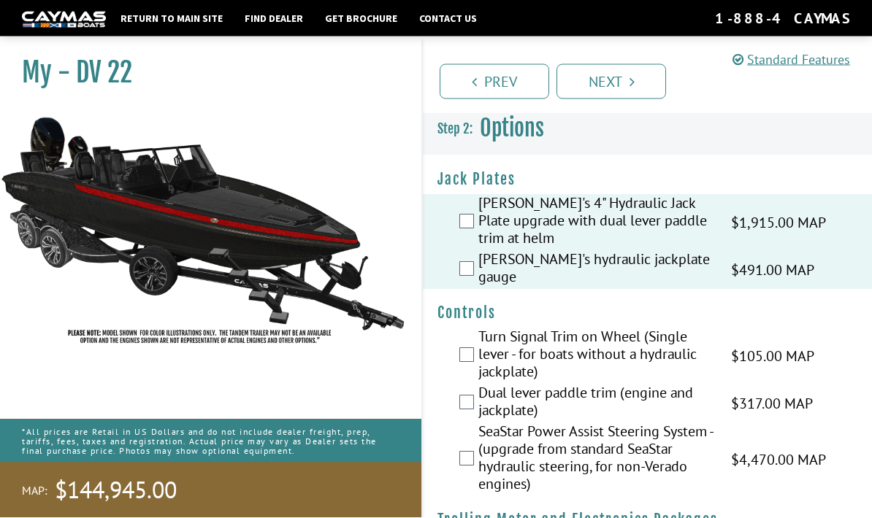
scroll to position [0, 0]
click at [615, 82] on link "Next" at bounding box center [611, 81] width 110 height 35
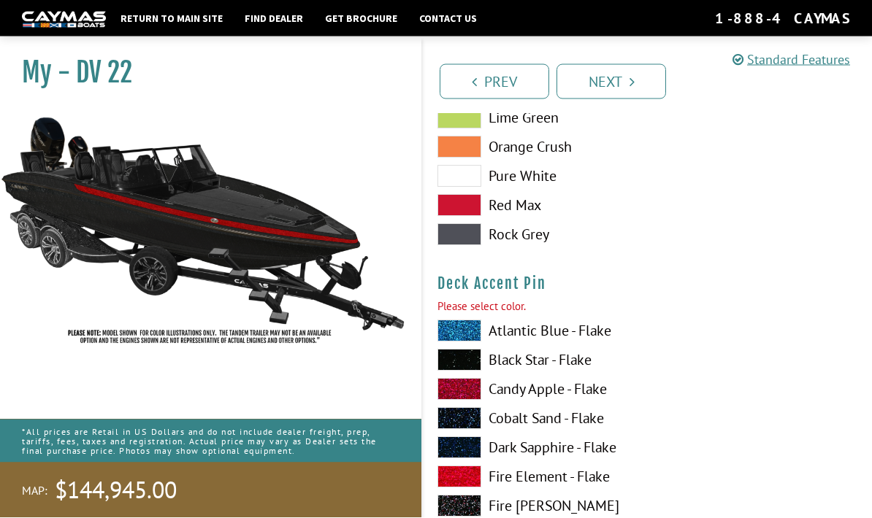
scroll to position [1781, 0]
click at [466, 397] on span at bounding box center [459, 389] width 44 height 22
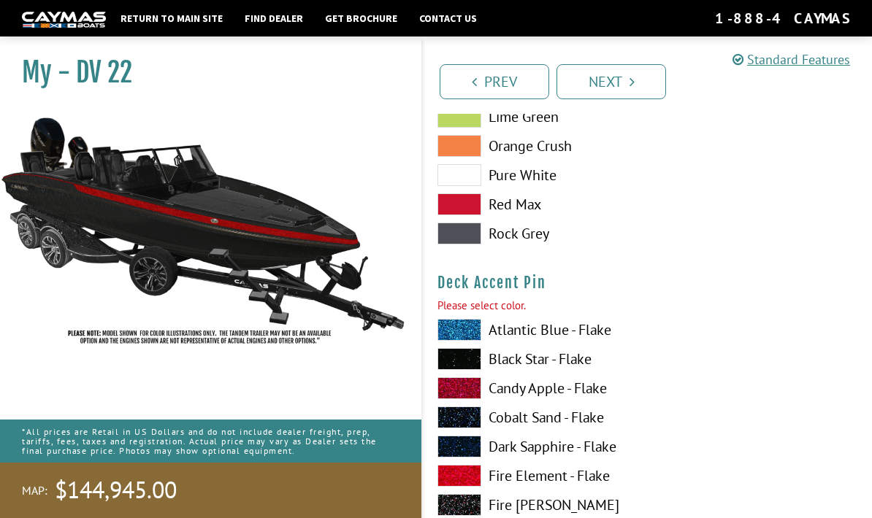
click at [464, 395] on span at bounding box center [459, 388] width 44 height 22
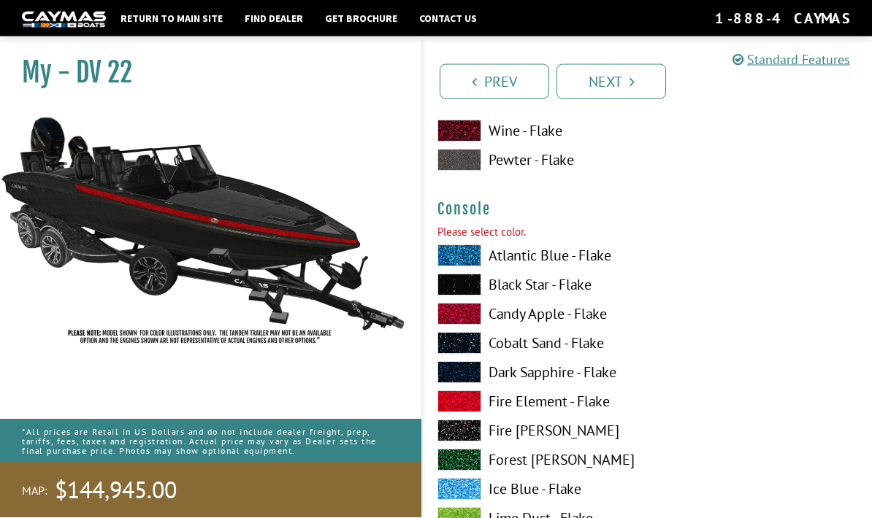
scroll to position [2477, 0]
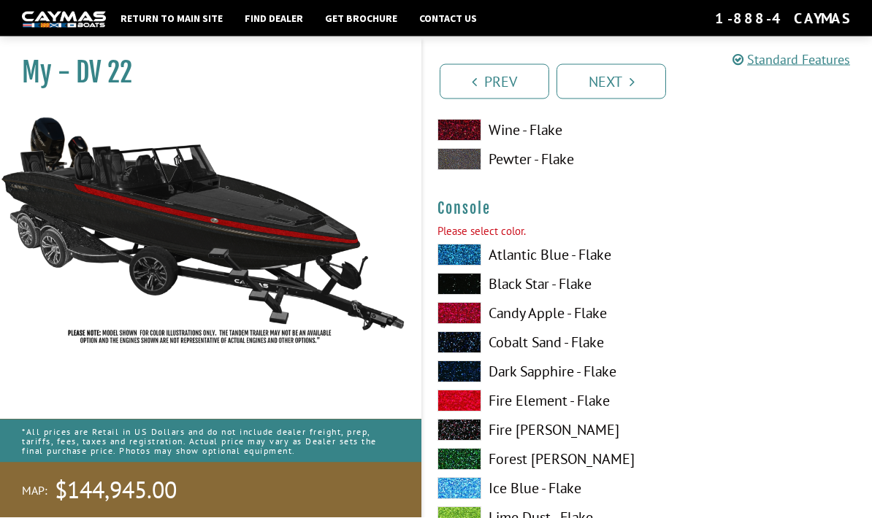
click at [467, 288] on span at bounding box center [459, 285] width 44 height 22
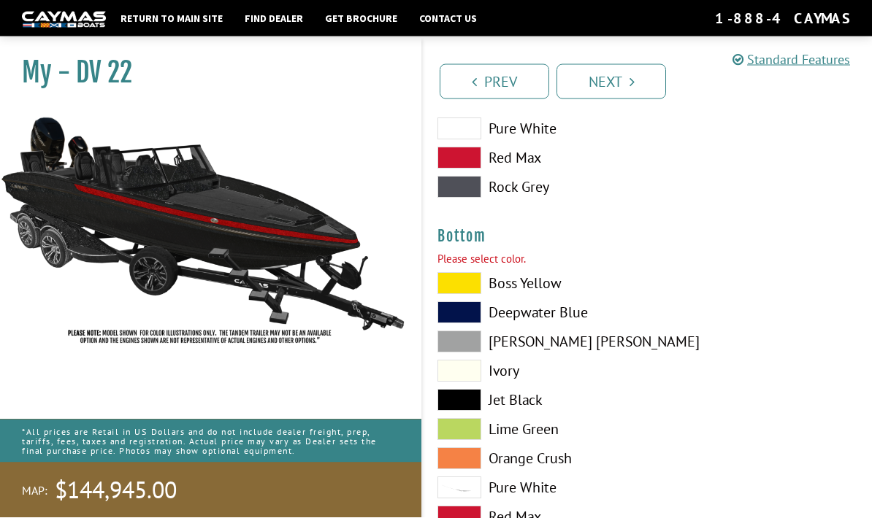
click at [475, 349] on span at bounding box center [459, 342] width 44 height 22
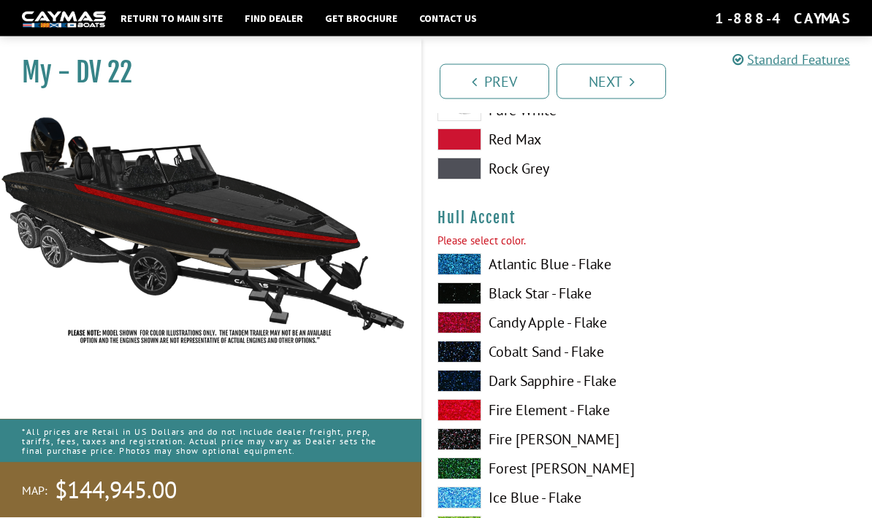
click at [464, 305] on span at bounding box center [459, 294] width 44 height 22
click at [466, 331] on span at bounding box center [459, 323] width 44 height 22
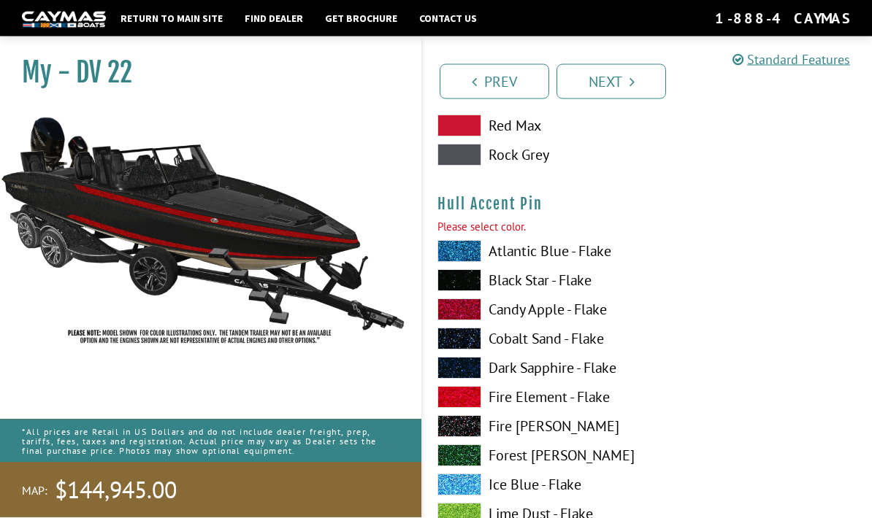
scroll to position [4669, 0]
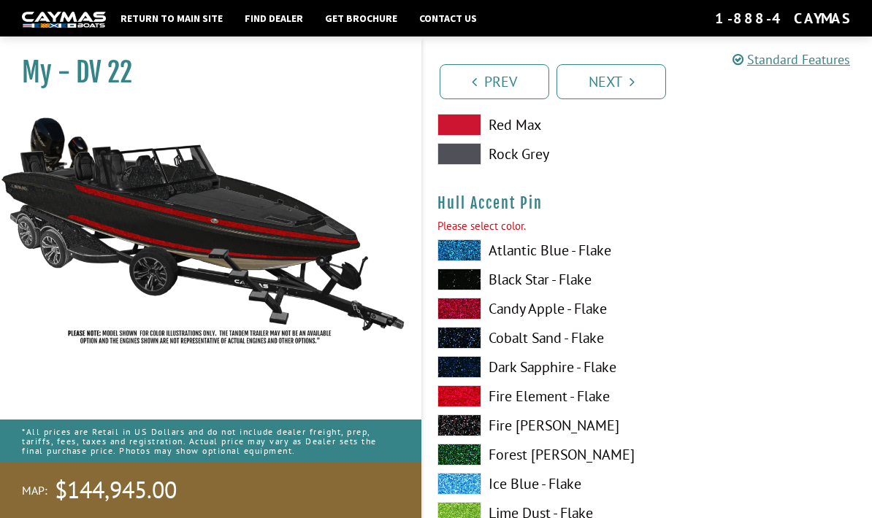
click at [469, 320] on span at bounding box center [459, 309] width 44 height 22
click at [469, 319] on span at bounding box center [459, 309] width 44 height 22
click at [472, 316] on span at bounding box center [459, 309] width 44 height 22
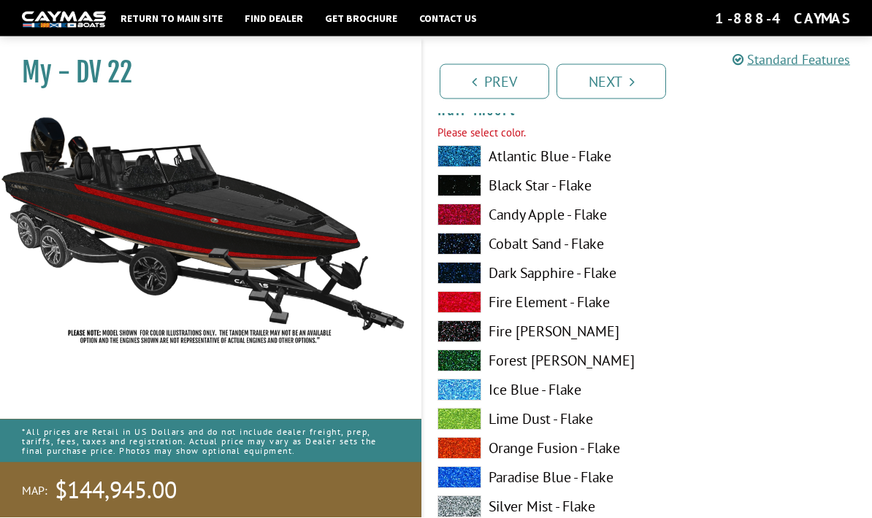
scroll to position [5372, 0]
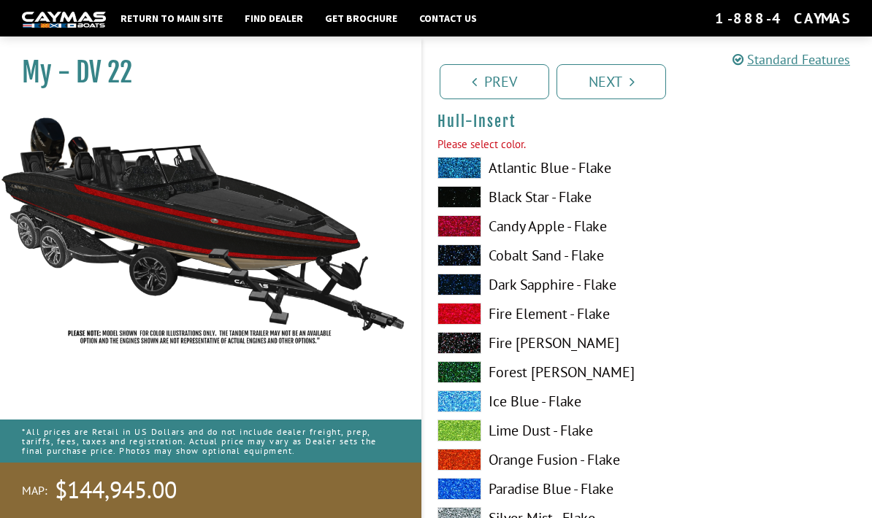
click at [472, 407] on span at bounding box center [459, 402] width 44 height 22
click at [466, 409] on span at bounding box center [459, 402] width 44 height 22
click at [476, 233] on span at bounding box center [459, 226] width 44 height 22
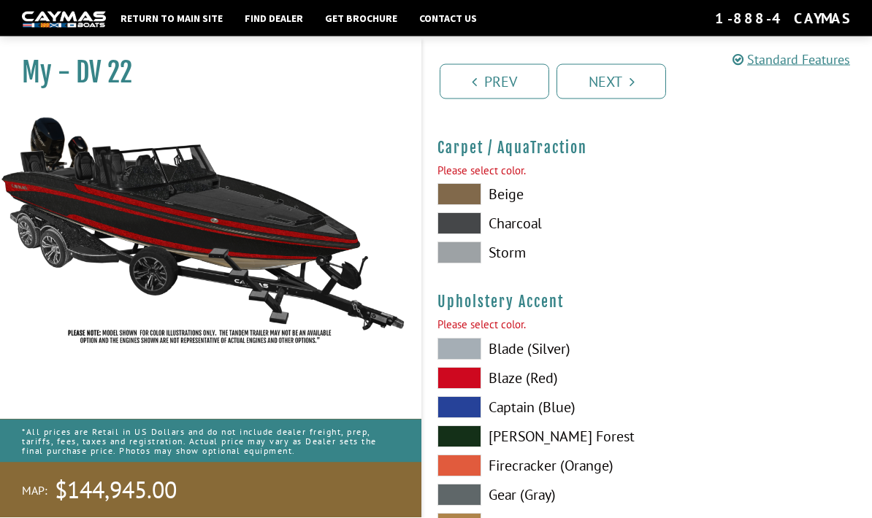
scroll to position [6881, 0]
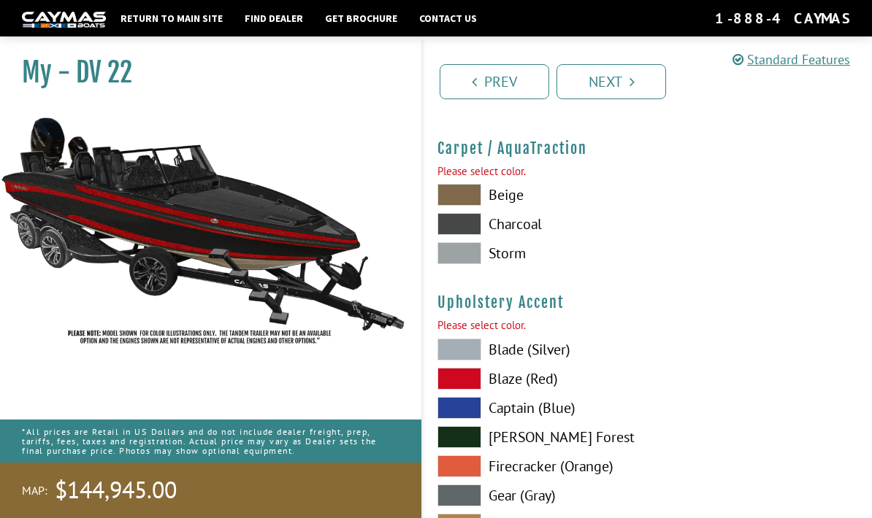
click at [470, 203] on span at bounding box center [459, 195] width 44 height 22
click at [470, 264] on span at bounding box center [459, 253] width 44 height 22
click at [469, 258] on span at bounding box center [459, 253] width 44 height 22
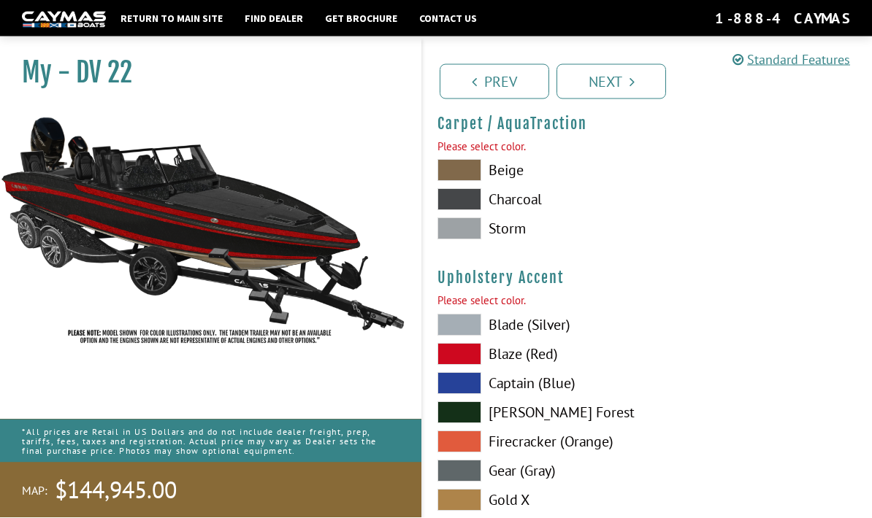
scroll to position [6905, 0]
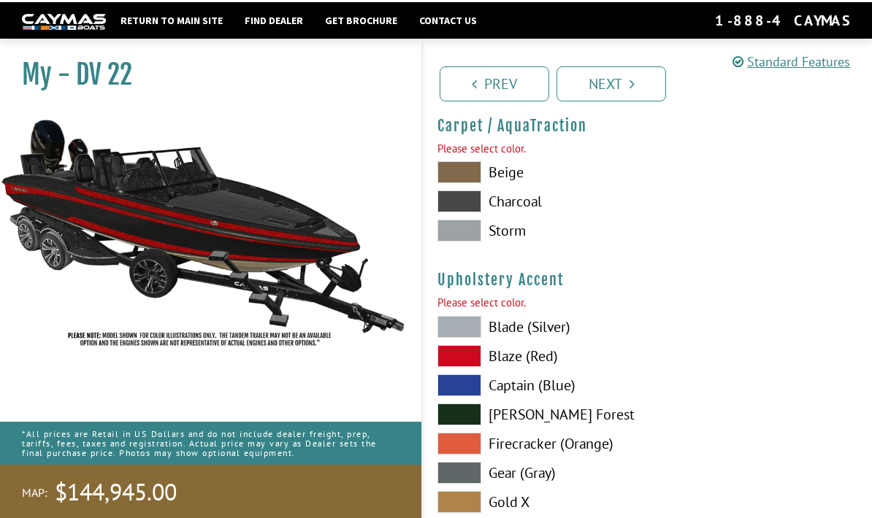
click at [464, 330] on span at bounding box center [459, 325] width 44 height 22
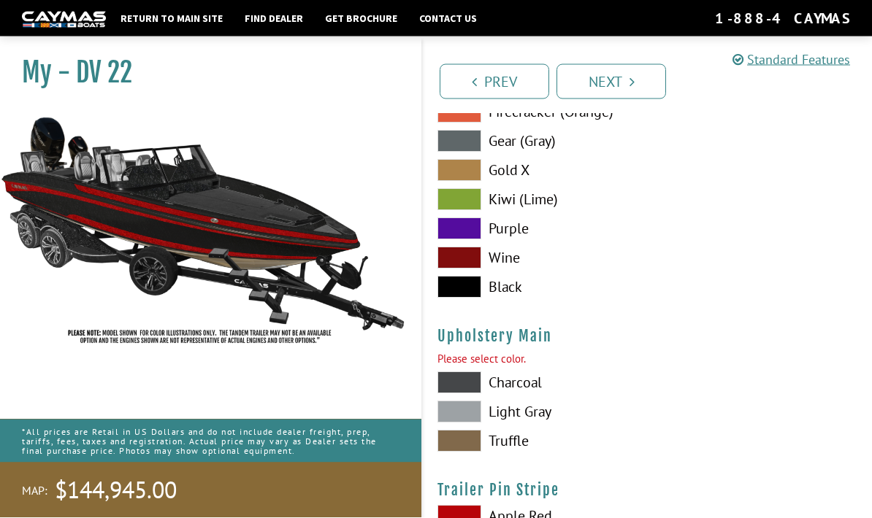
scroll to position [7265, 0]
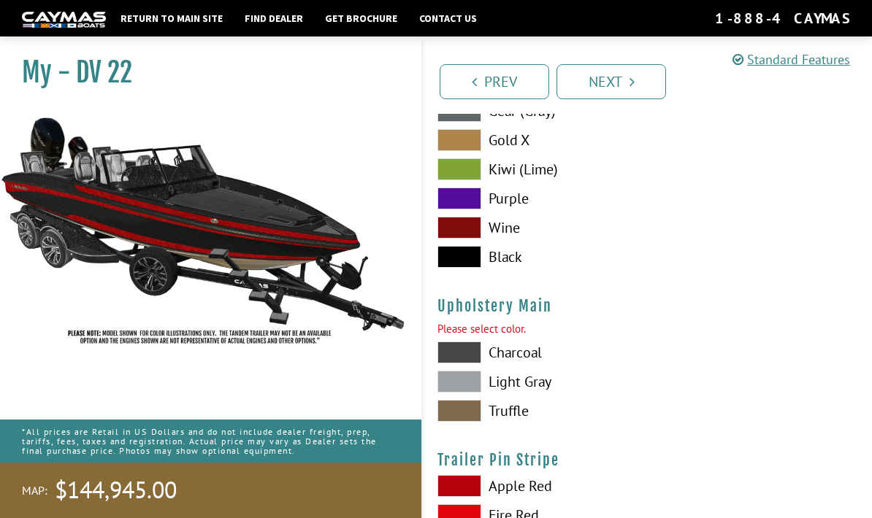
click at [469, 361] on span at bounding box center [459, 353] width 44 height 22
click at [469, 388] on span at bounding box center [459, 382] width 44 height 22
click at [468, 419] on span at bounding box center [459, 411] width 44 height 22
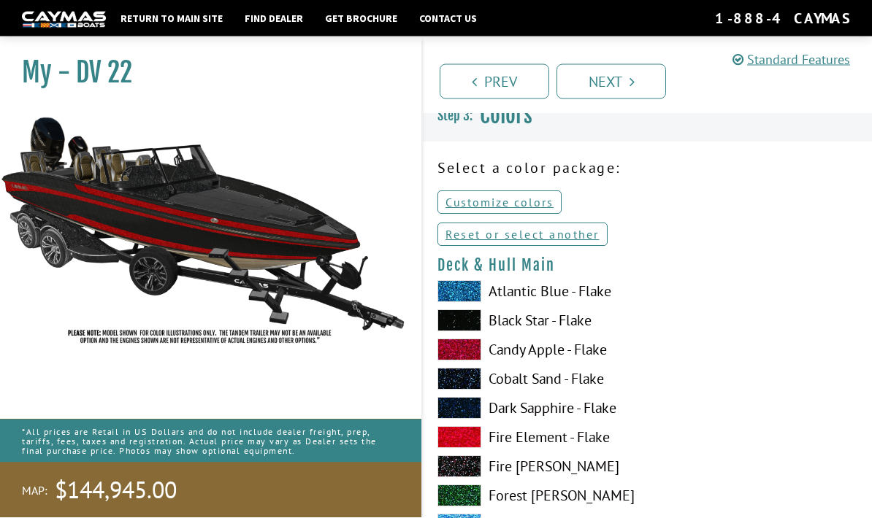
scroll to position [0, 0]
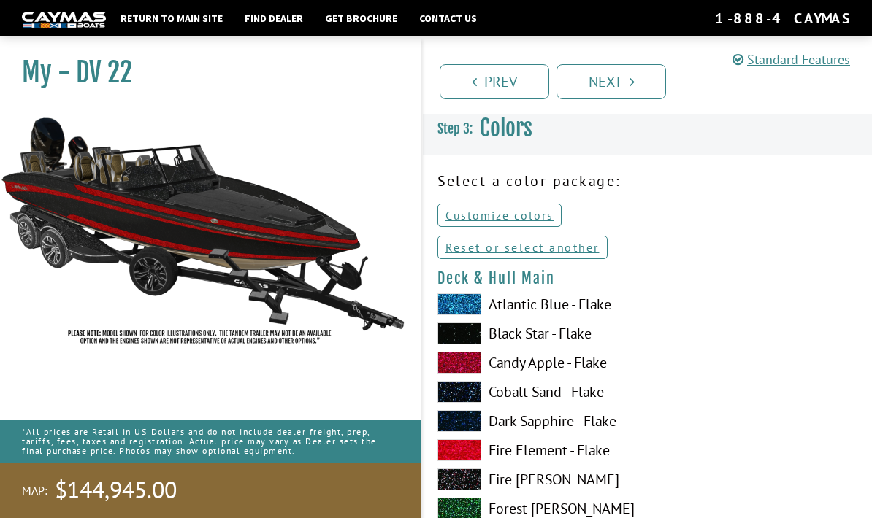
click at [608, 77] on link "Next" at bounding box center [611, 81] width 110 height 35
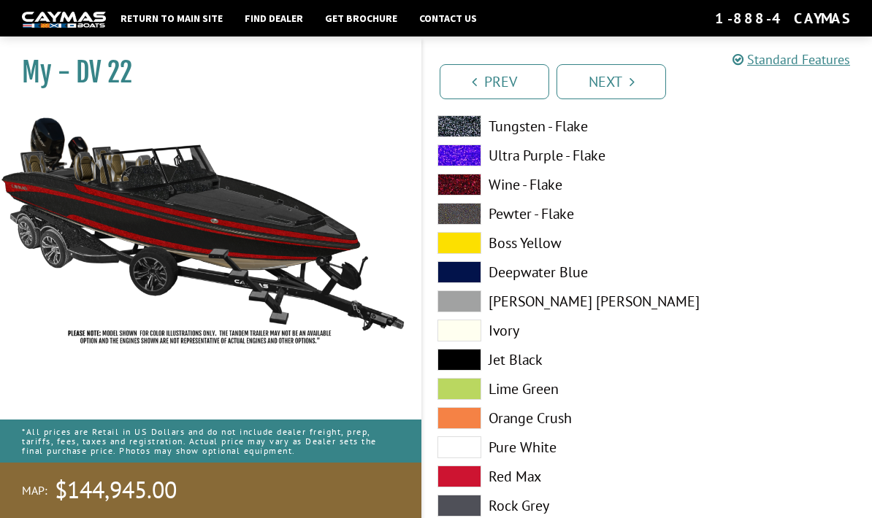
scroll to position [1497, 0]
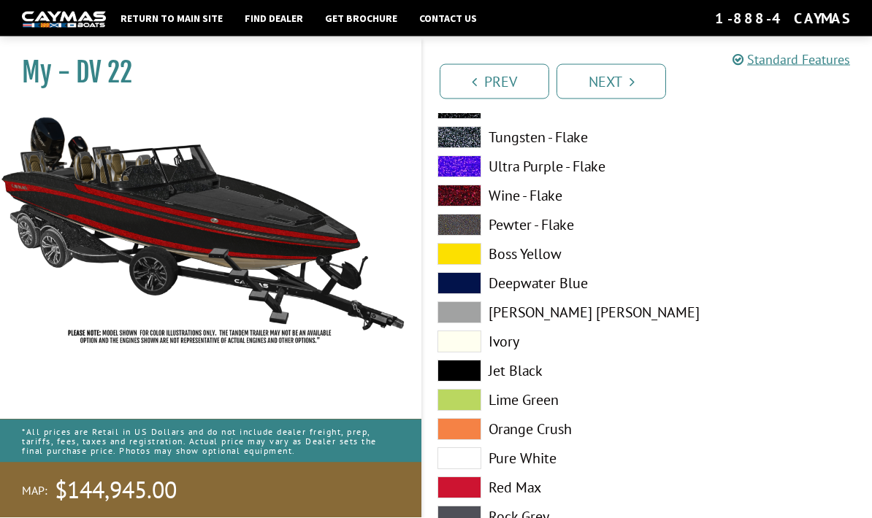
click at [504, 85] on link "Prev" at bounding box center [494, 81] width 110 height 35
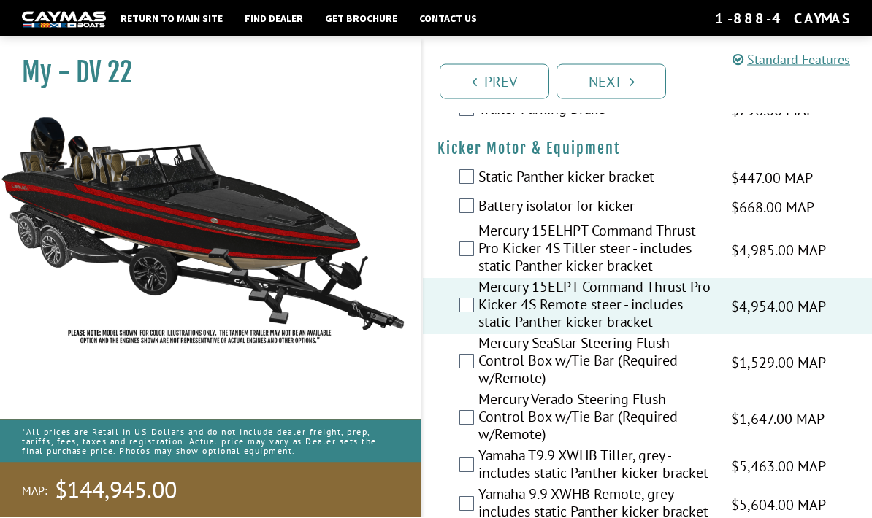
scroll to position [4163, 0]
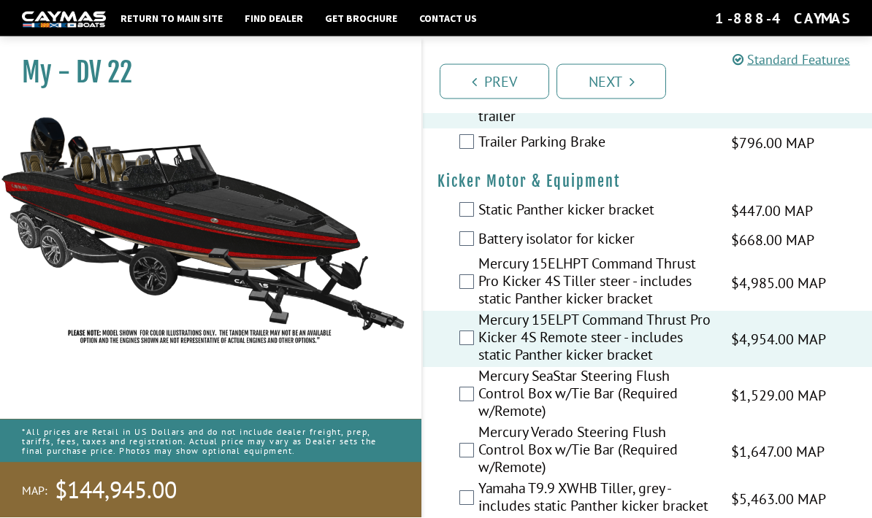
click at [607, 82] on link "Next" at bounding box center [611, 81] width 110 height 35
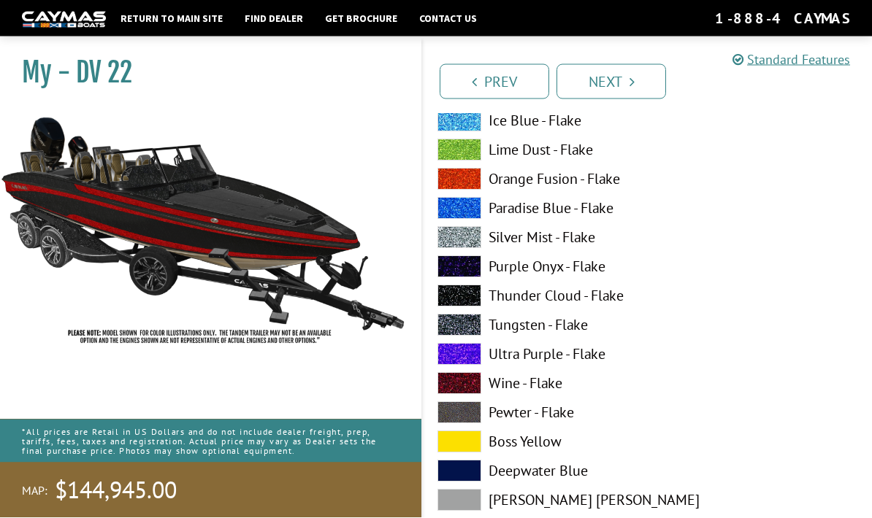
scroll to position [0, 0]
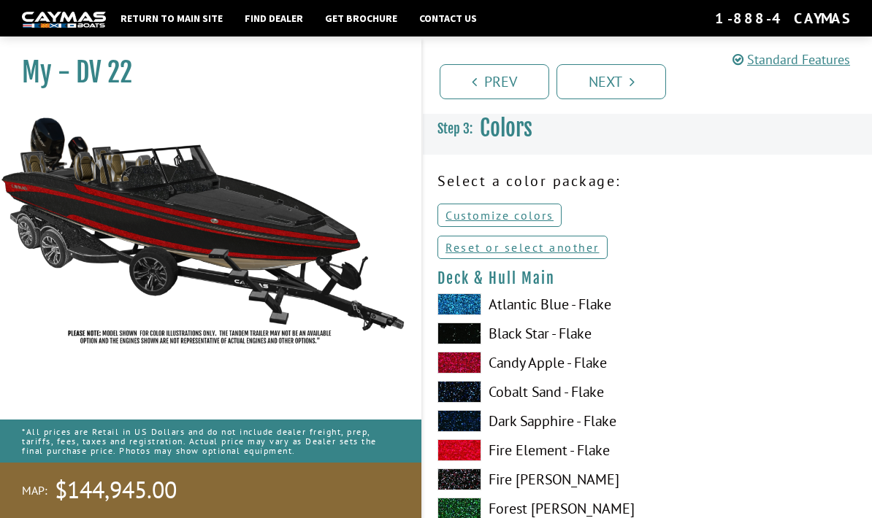
click at [576, 253] on link "Reset or select another" at bounding box center [522, 247] width 170 height 23
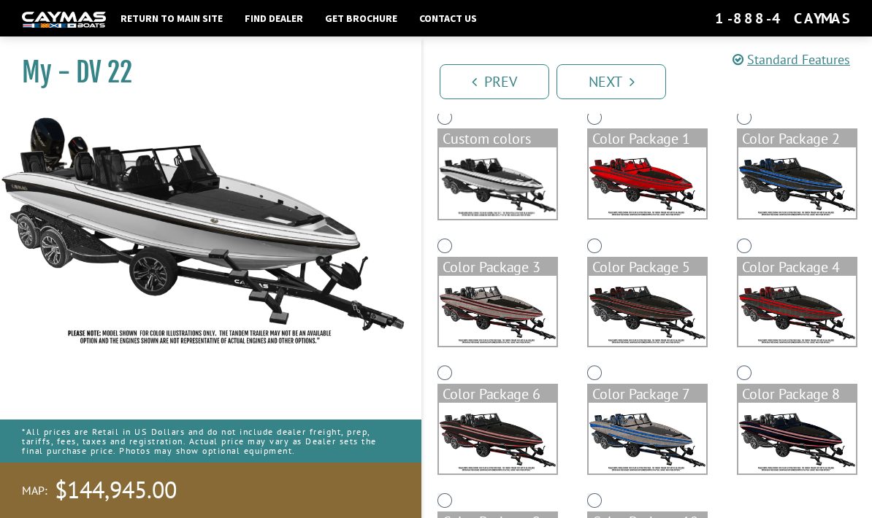
scroll to position [185, 0]
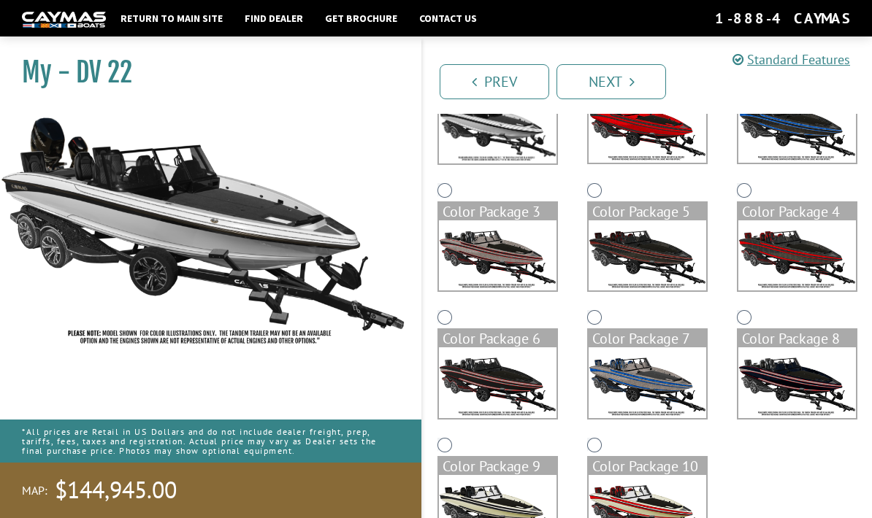
click at [525, 513] on img at bounding box center [498, 510] width 118 height 71
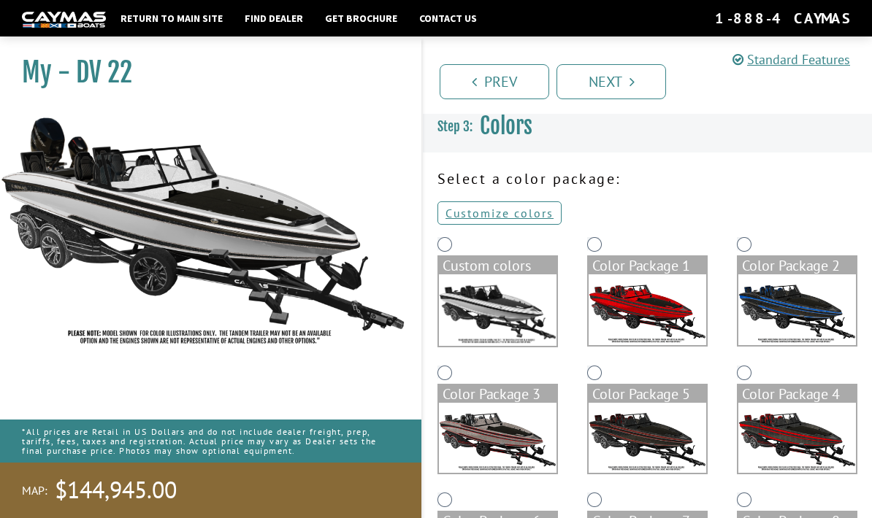
scroll to position [0, 0]
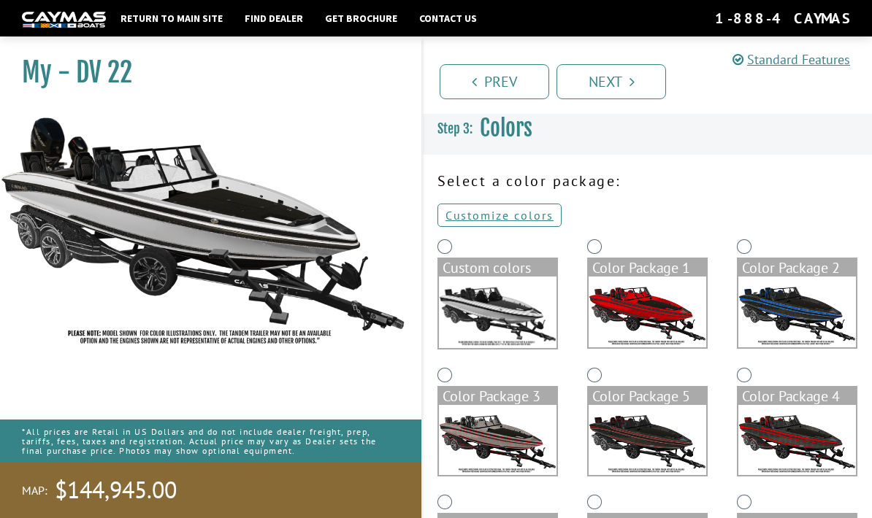
click at [510, 322] on img at bounding box center [498, 313] width 118 height 72
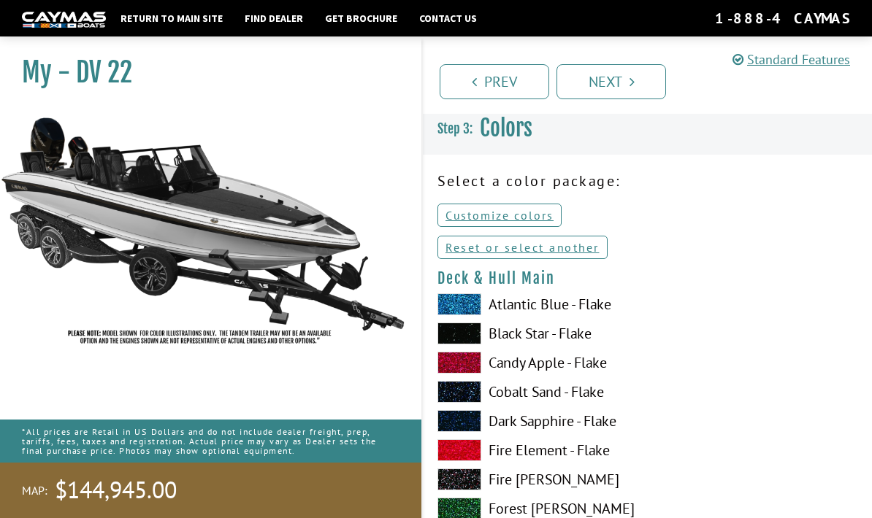
click at [473, 343] on span at bounding box center [459, 334] width 44 height 22
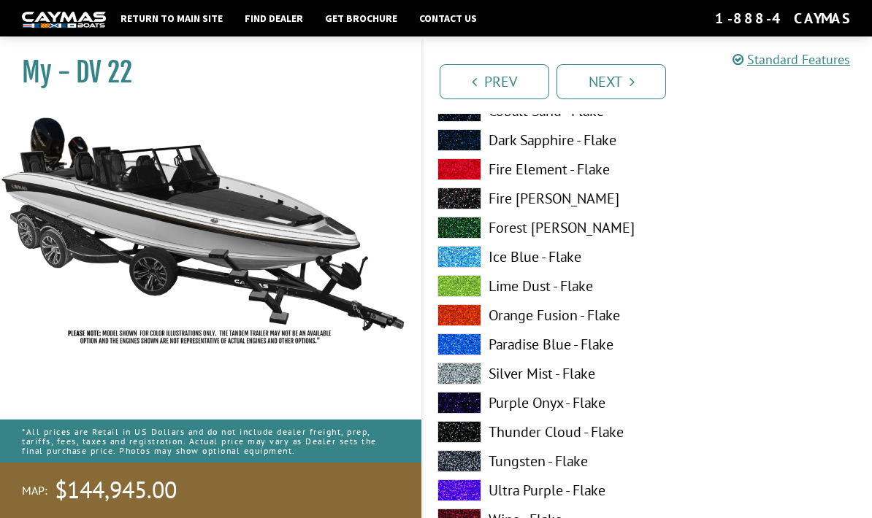
scroll to position [294, 0]
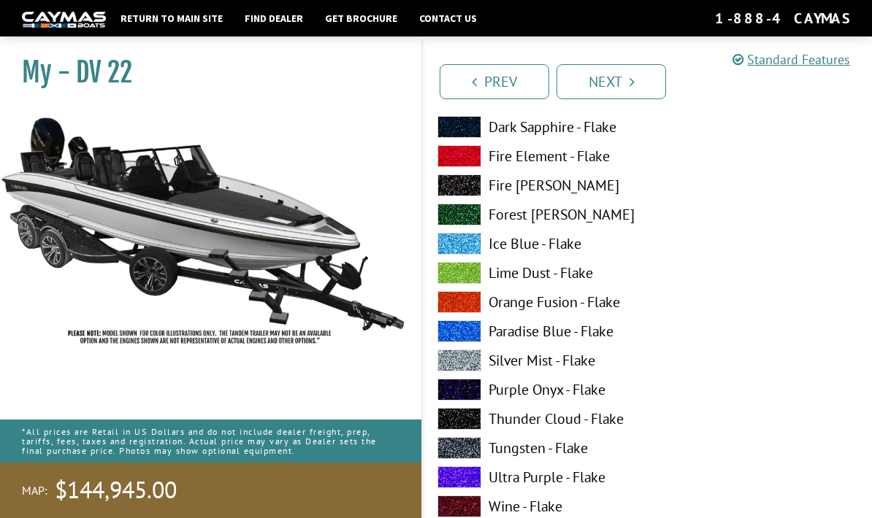
click at [469, 395] on span at bounding box center [459, 390] width 44 height 22
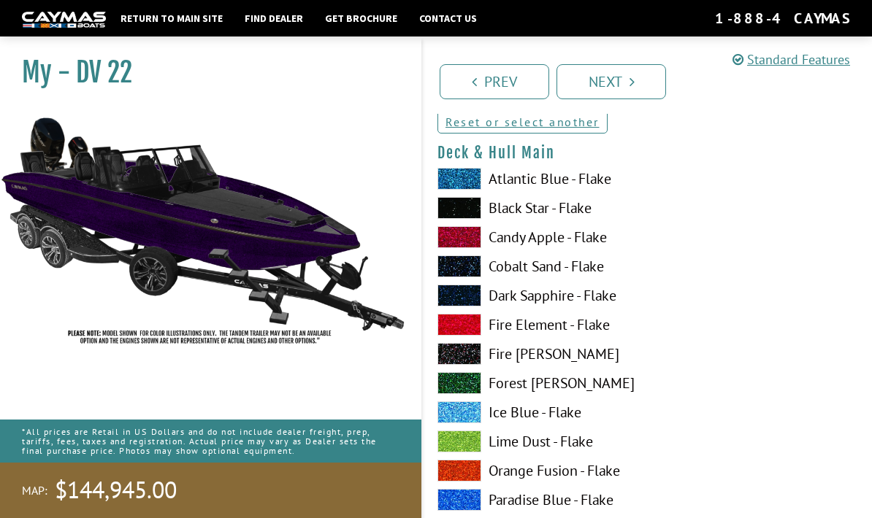
scroll to position [115, 0]
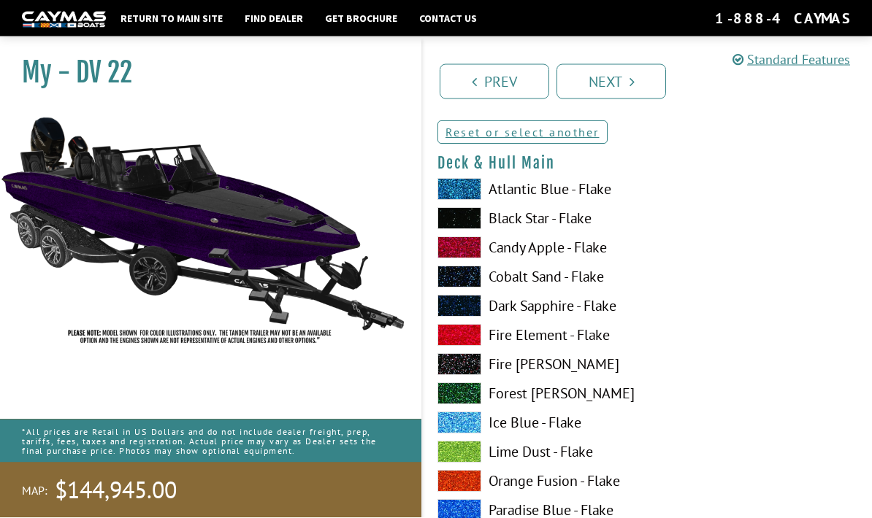
click at [469, 223] on span at bounding box center [459, 219] width 44 height 22
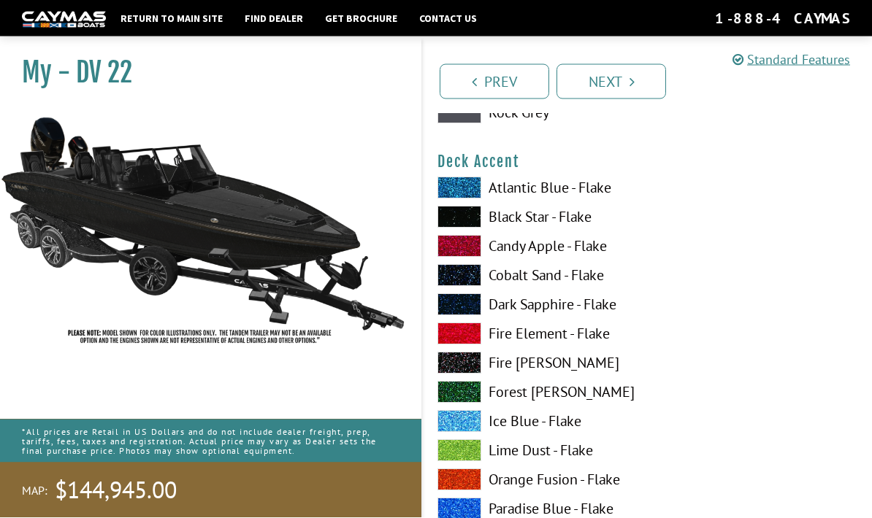
scroll to position [1010, 0]
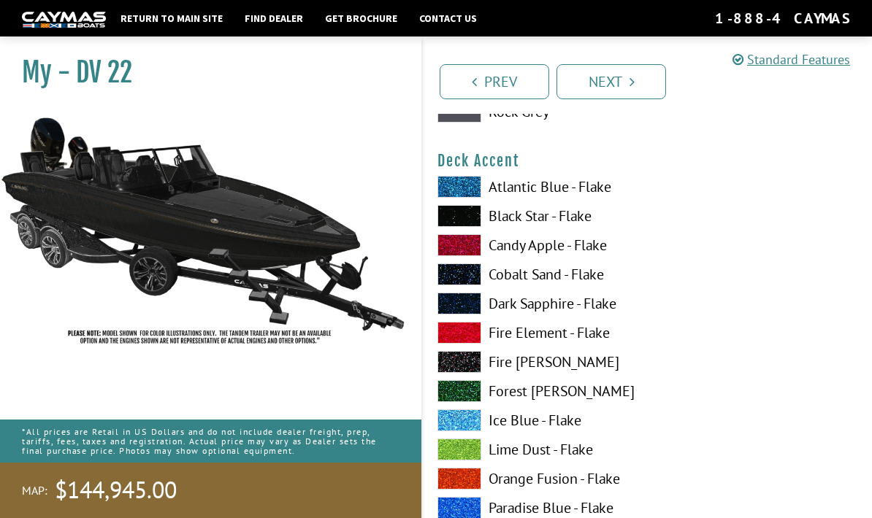
click at [473, 246] on span at bounding box center [459, 245] width 44 height 22
click at [463, 251] on span at bounding box center [459, 245] width 44 height 22
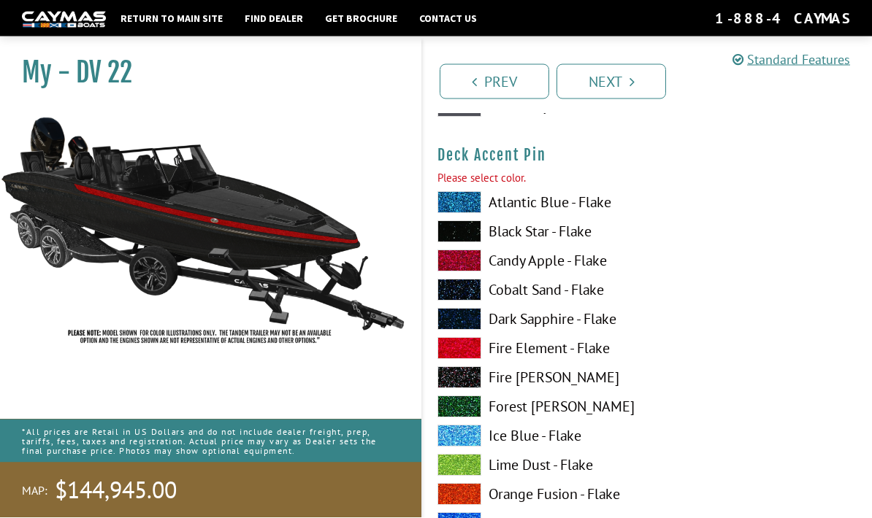
scroll to position [1921, 0]
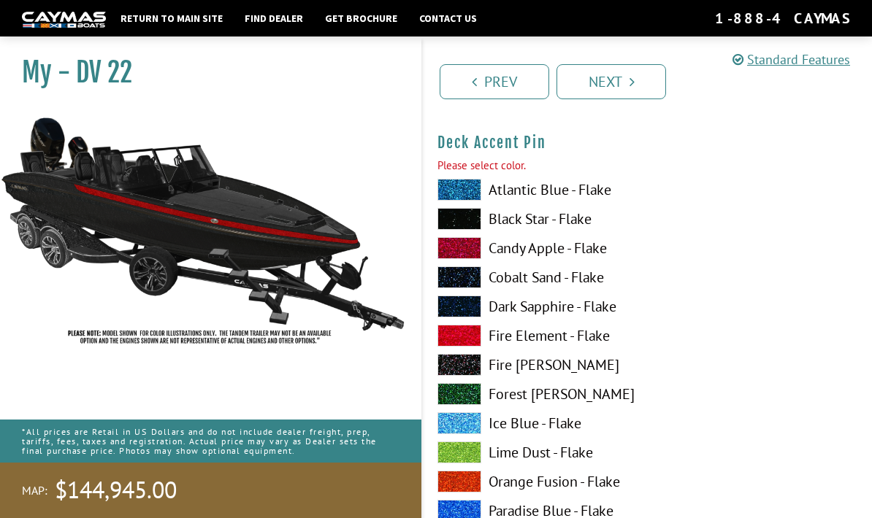
click at [466, 253] on span at bounding box center [459, 248] width 44 height 22
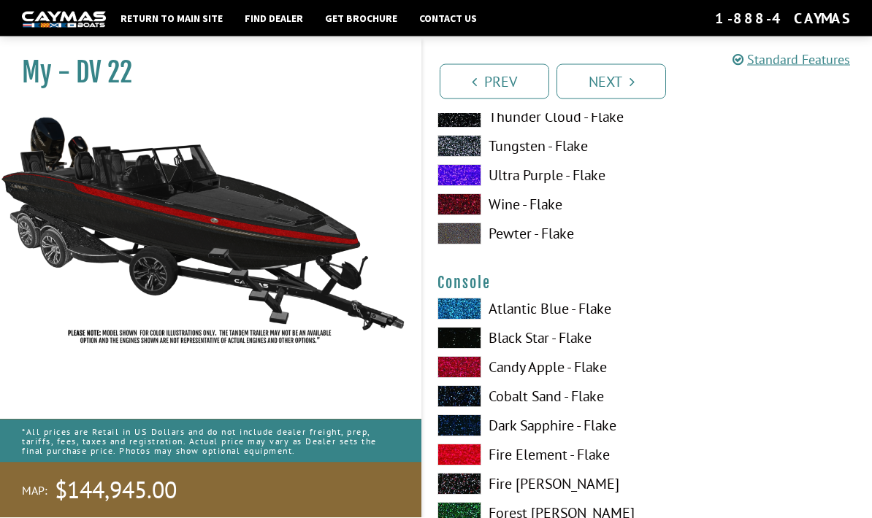
scroll to position [2403, 0]
click at [471, 378] on span at bounding box center [459, 367] width 44 height 22
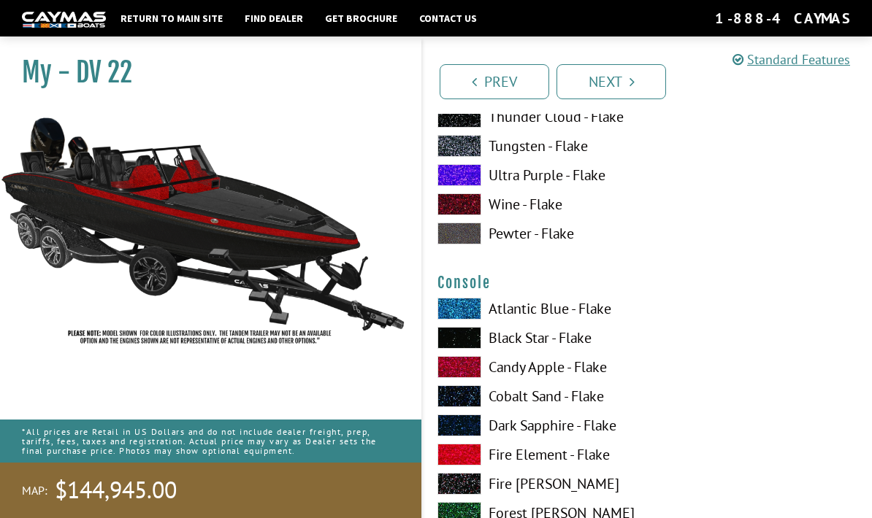
click at [469, 378] on span at bounding box center [459, 367] width 44 height 22
click at [471, 345] on span at bounding box center [459, 338] width 44 height 22
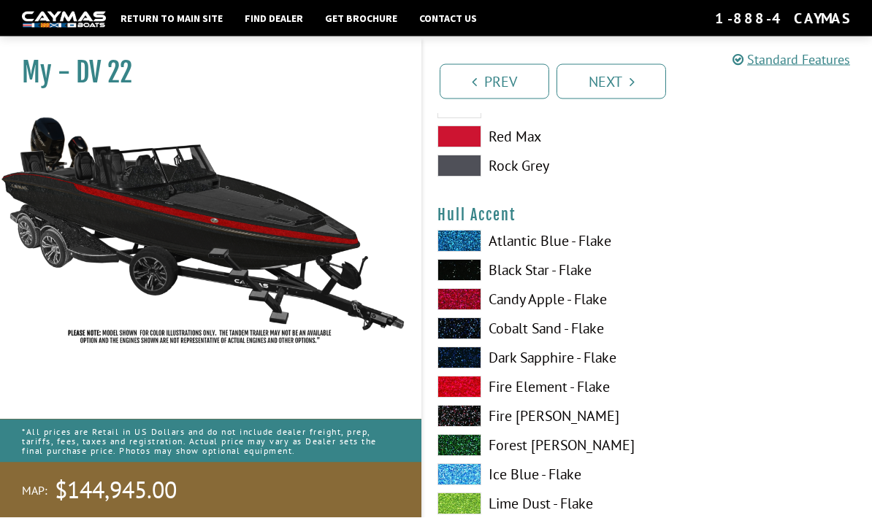
scroll to position [3702, 0]
click at [469, 307] on span at bounding box center [459, 299] width 44 height 22
click at [462, 307] on span at bounding box center [459, 299] width 44 height 22
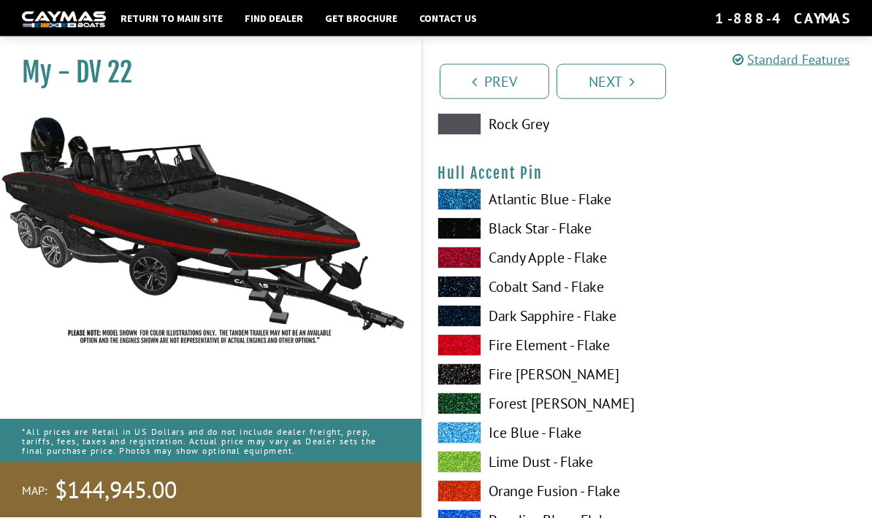
scroll to position [4636, 0]
click at [466, 269] on span at bounding box center [459, 258] width 44 height 22
click at [469, 269] on span at bounding box center [459, 258] width 44 height 22
click at [476, 410] on span at bounding box center [459, 404] width 44 height 22
click at [465, 412] on span at bounding box center [459, 404] width 44 height 22
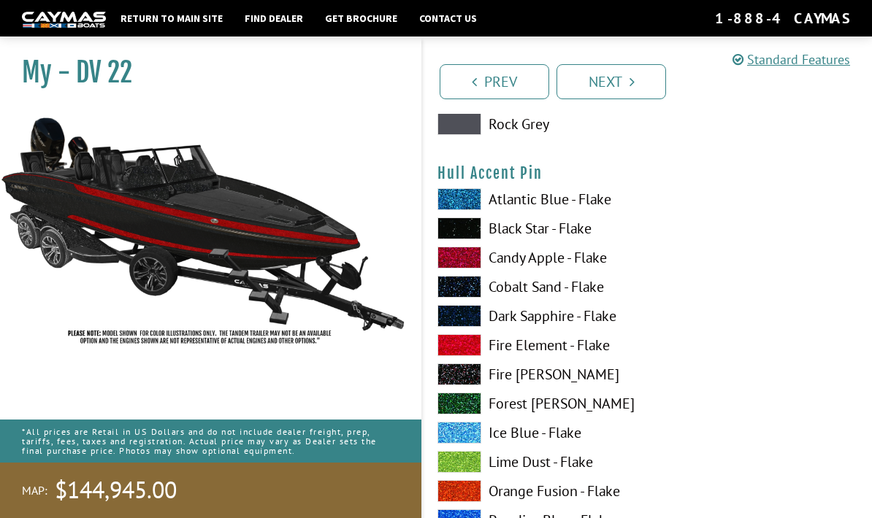
click at [472, 269] on span at bounding box center [459, 258] width 44 height 22
click at [471, 415] on span at bounding box center [459, 404] width 44 height 22
click at [472, 269] on span at bounding box center [459, 258] width 44 height 22
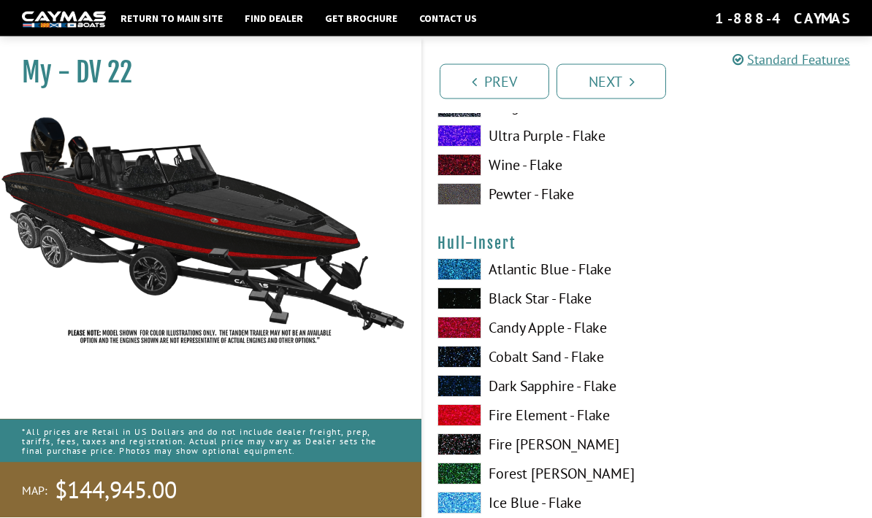
scroll to position [5167, 0]
click at [466, 334] on span at bounding box center [459, 328] width 44 height 22
click at [472, 339] on span at bounding box center [459, 328] width 44 height 22
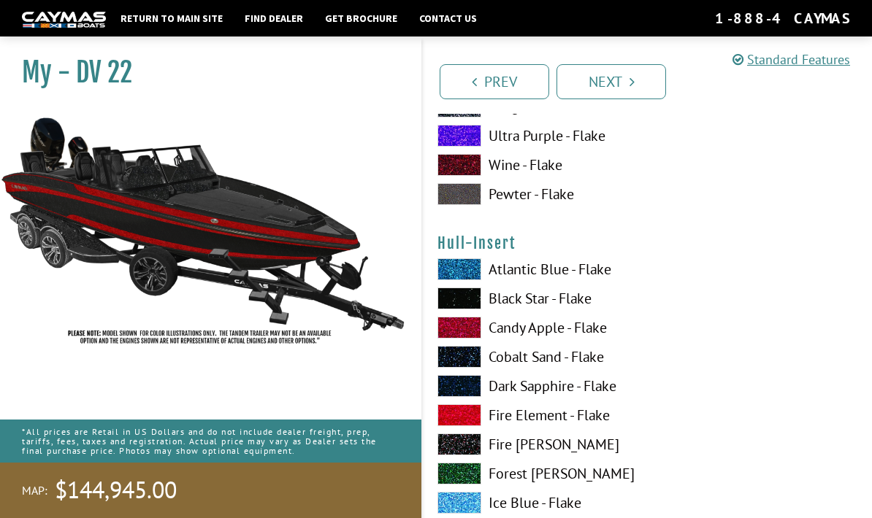
click at [474, 337] on span at bounding box center [459, 328] width 44 height 22
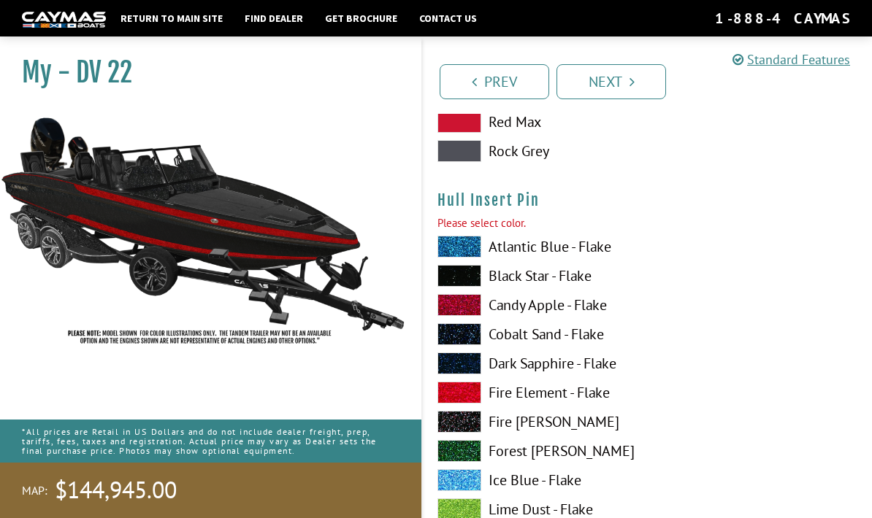
scroll to position [6094, 0]
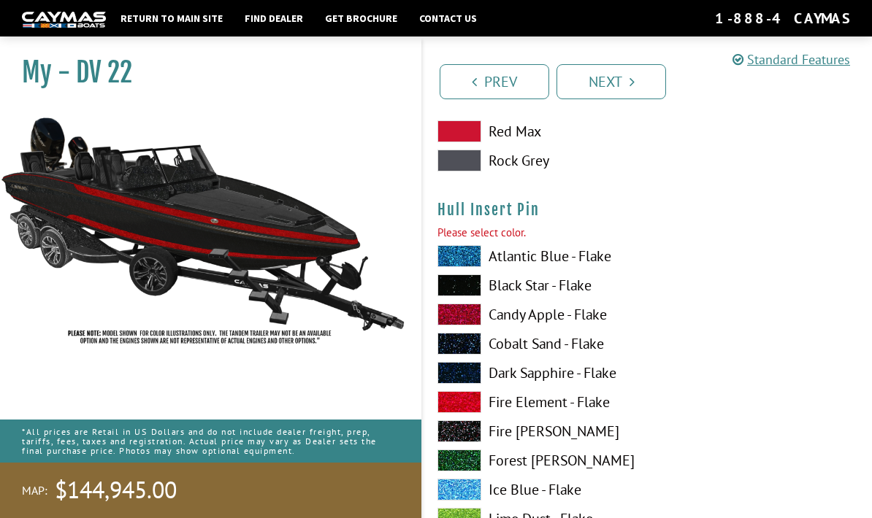
click at [467, 326] on span at bounding box center [459, 315] width 44 height 22
click at [475, 326] on span at bounding box center [459, 315] width 44 height 22
click at [476, 326] on span at bounding box center [459, 315] width 44 height 22
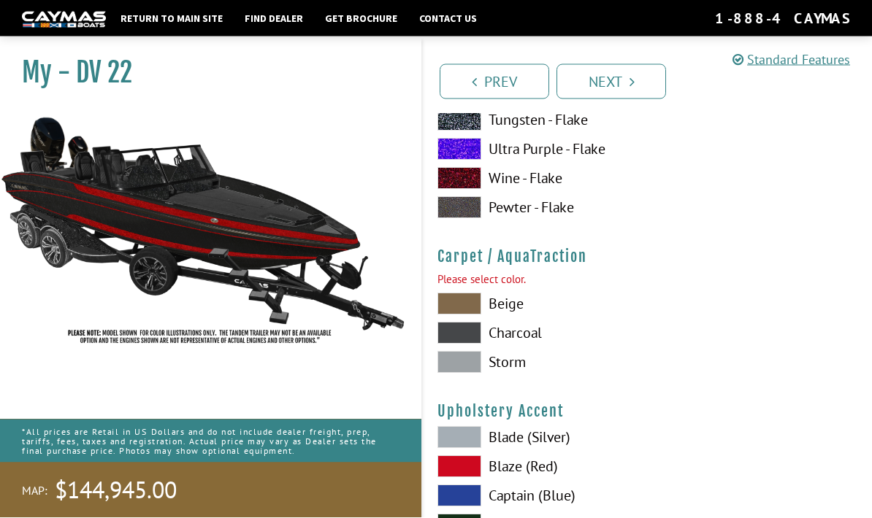
scroll to position [6682, 0]
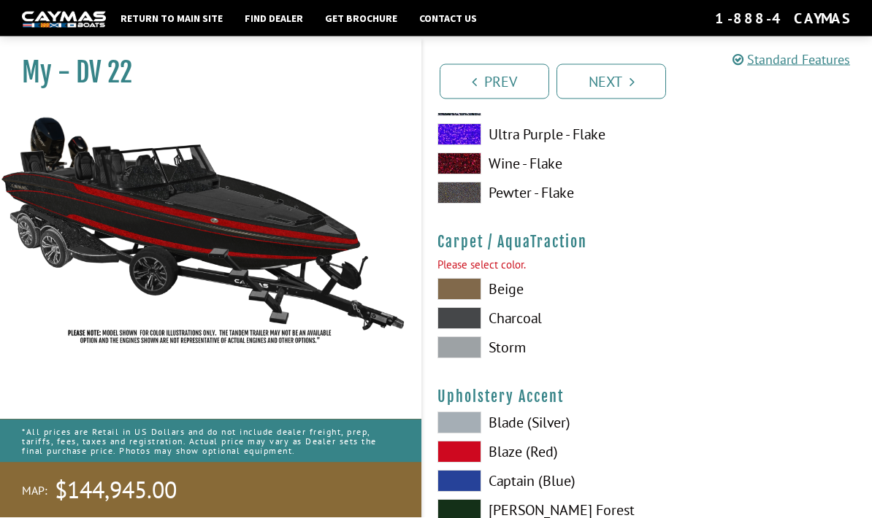
click at [473, 359] on span at bounding box center [459, 348] width 44 height 22
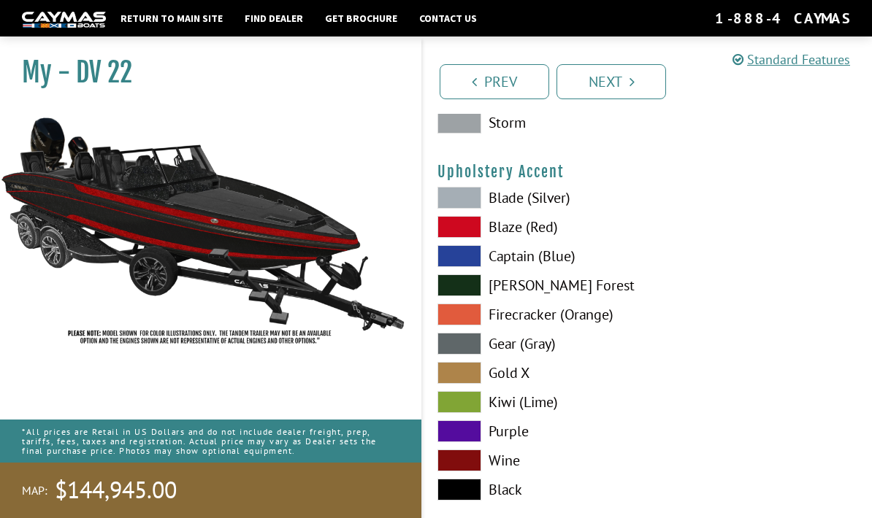
scroll to position [6902, 0]
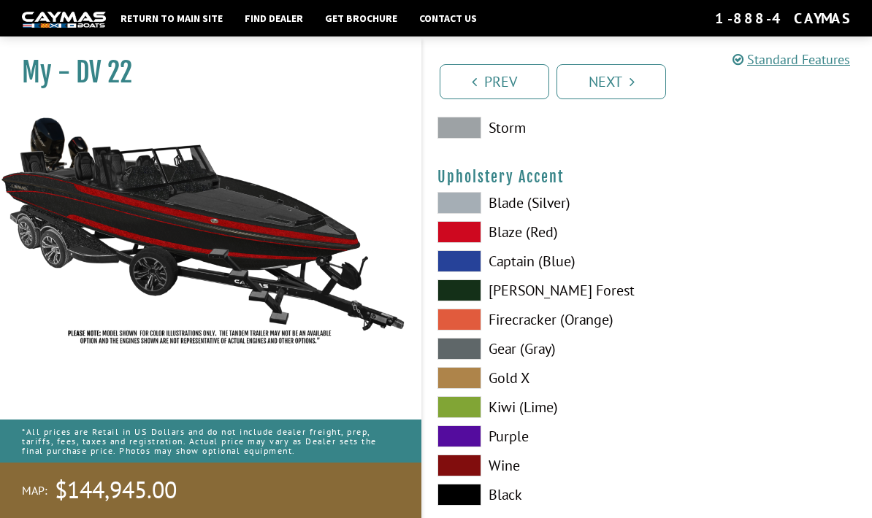
click at [472, 211] on span at bounding box center [459, 203] width 44 height 22
click at [465, 214] on span at bounding box center [459, 203] width 44 height 22
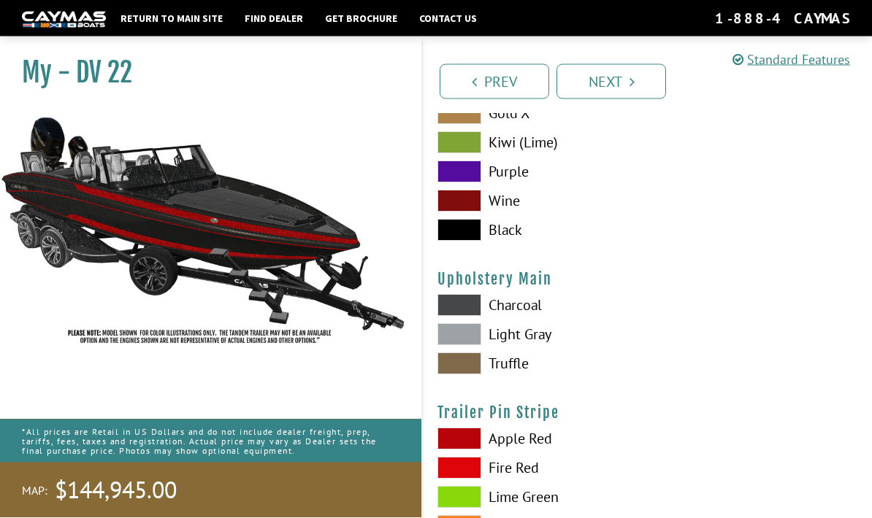
scroll to position [7167, 0]
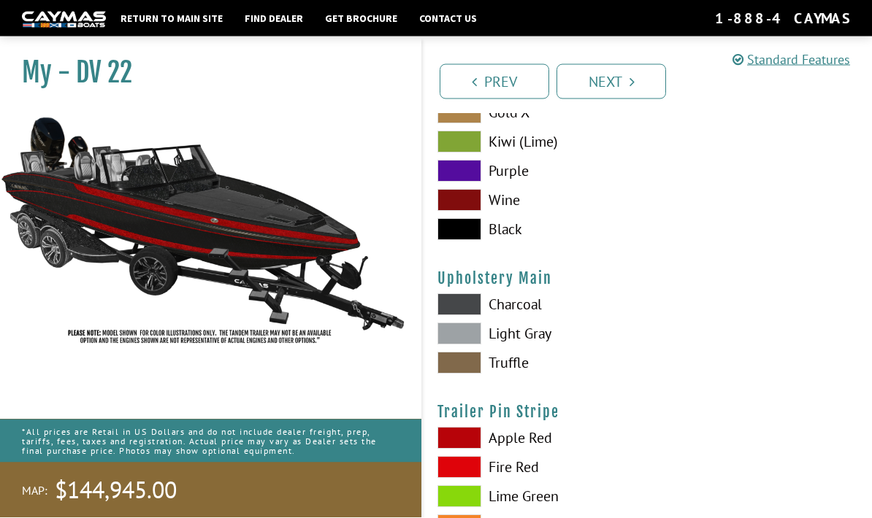
click at [476, 345] on span at bounding box center [459, 334] width 44 height 22
click at [469, 343] on span at bounding box center [459, 334] width 44 height 22
click at [470, 315] on span at bounding box center [459, 304] width 44 height 22
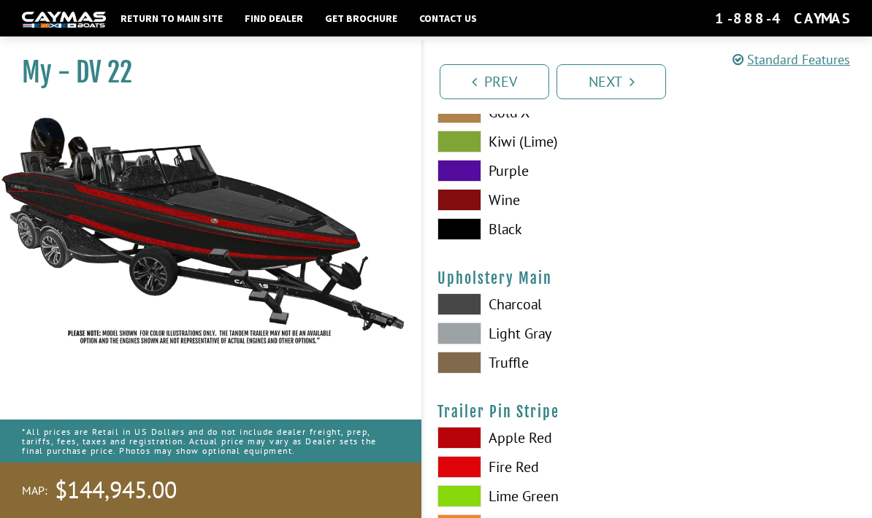
click at [468, 344] on span at bounding box center [459, 334] width 44 height 22
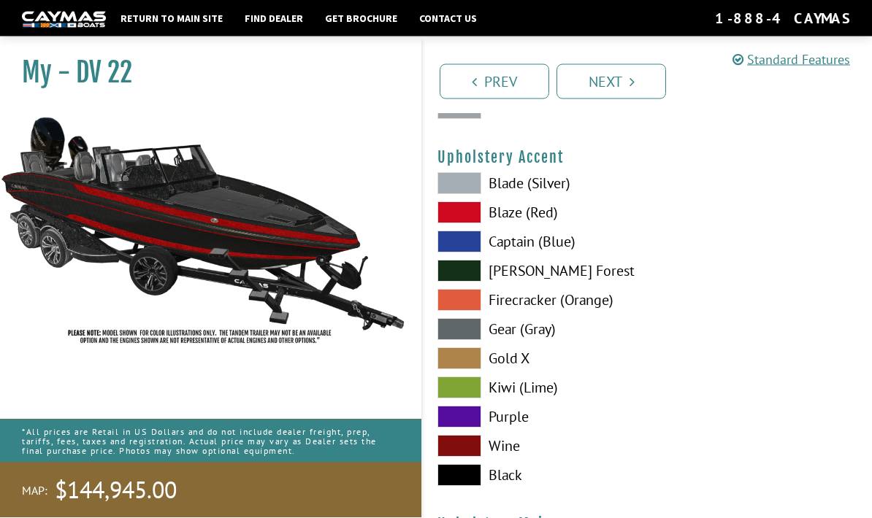
scroll to position [6919, 0]
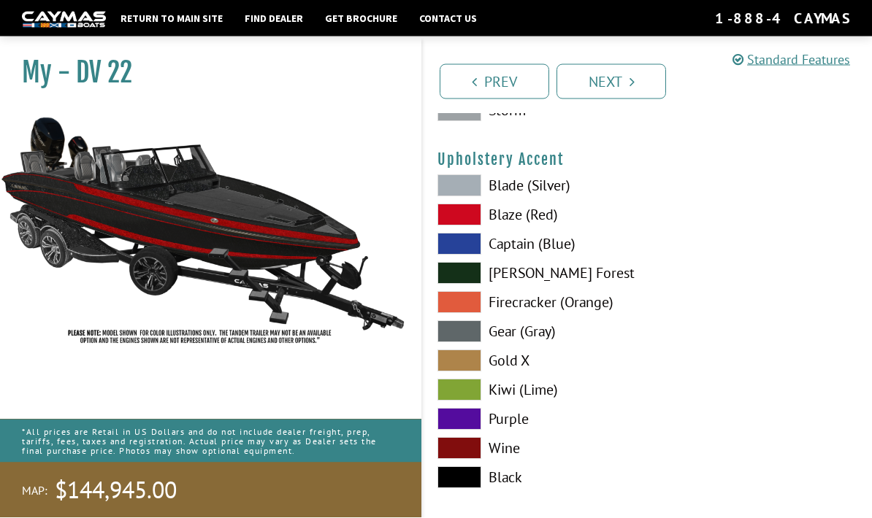
click at [467, 197] on span at bounding box center [459, 186] width 44 height 22
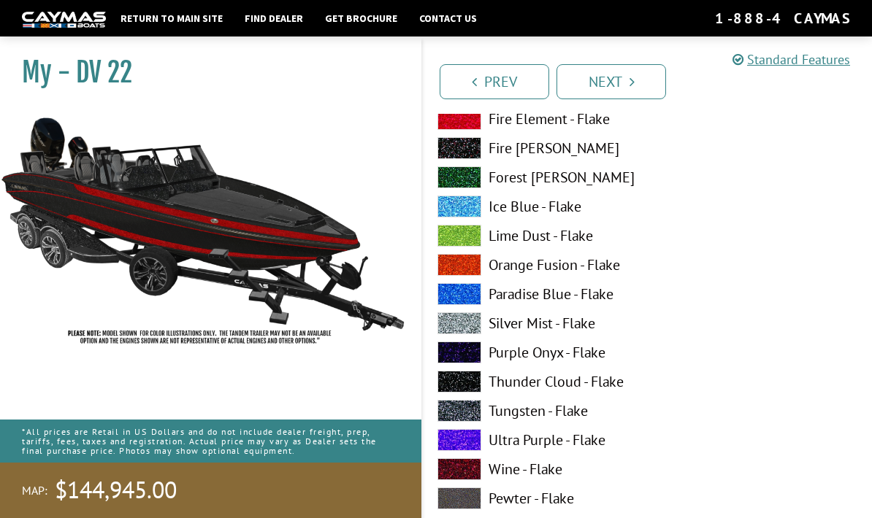
scroll to position [6369, 0]
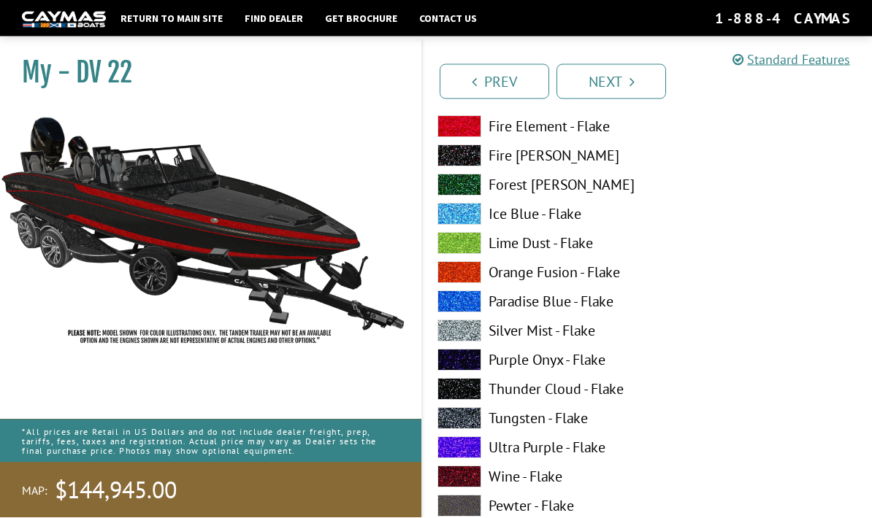
click at [615, 80] on link "Next" at bounding box center [611, 81] width 110 height 35
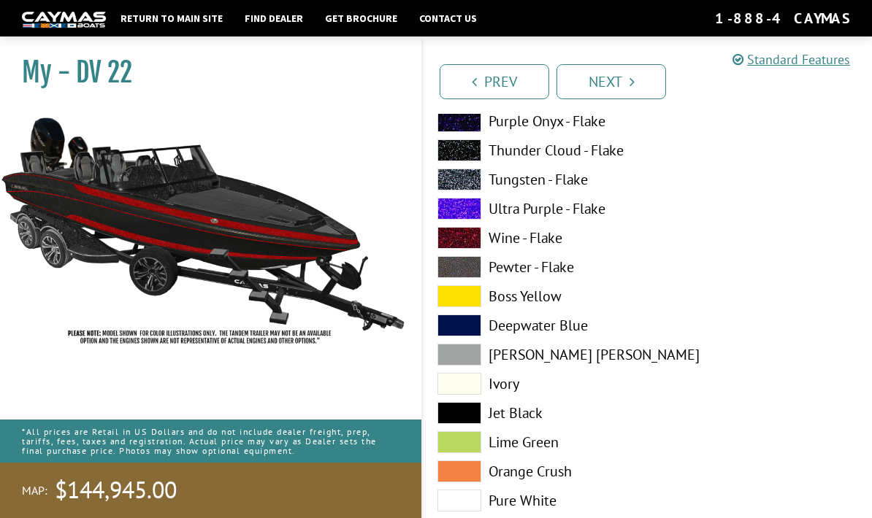
scroll to position [3432, 0]
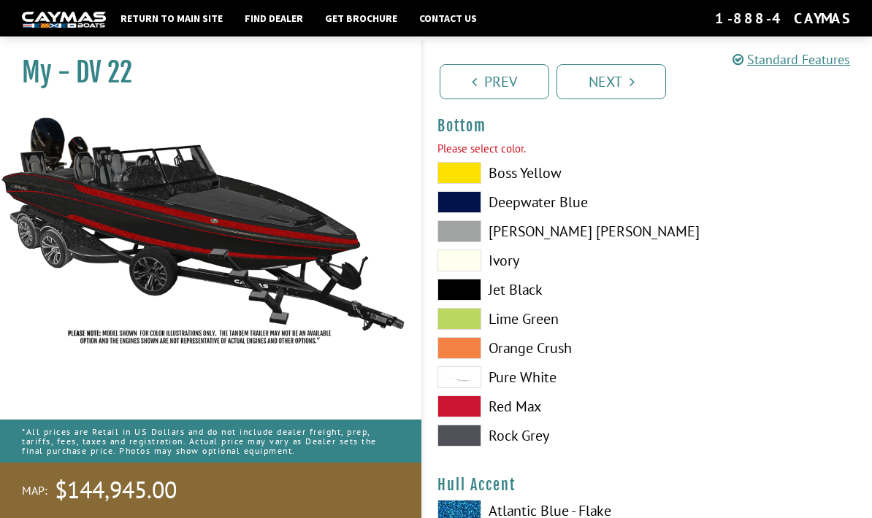
click at [470, 180] on span at bounding box center [459, 173] width 44 height 22
click at [472, 180] on span at bounding box center [459, 173] width 44 height 22
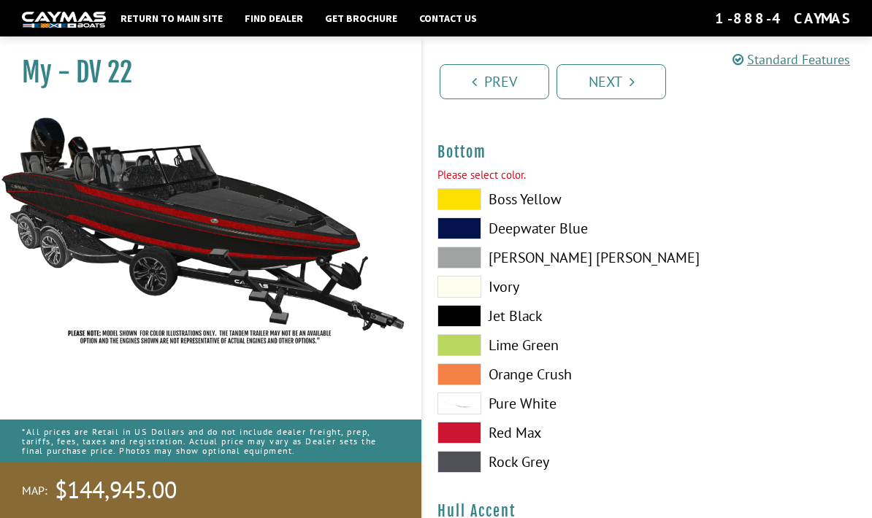
scroll to position [3405, 0]
click at [615, 85] on link "Next" at bounding box center [611, 81] width 110 height 35
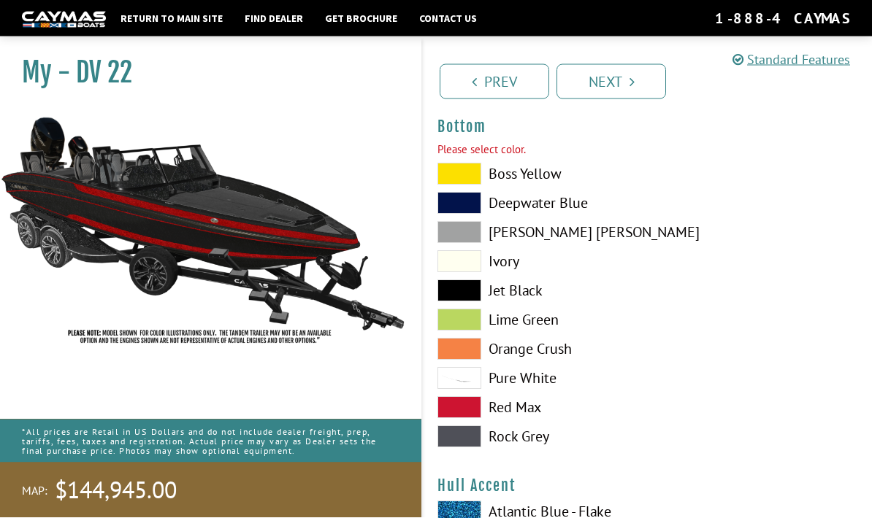
scroll to position [3431, 0]
click at [609, 82] on link "Next" at bounding box center [611, 81] width 110 height 35
click at [474, 294] on span at bounding box center [459, 291] width 44 height 22
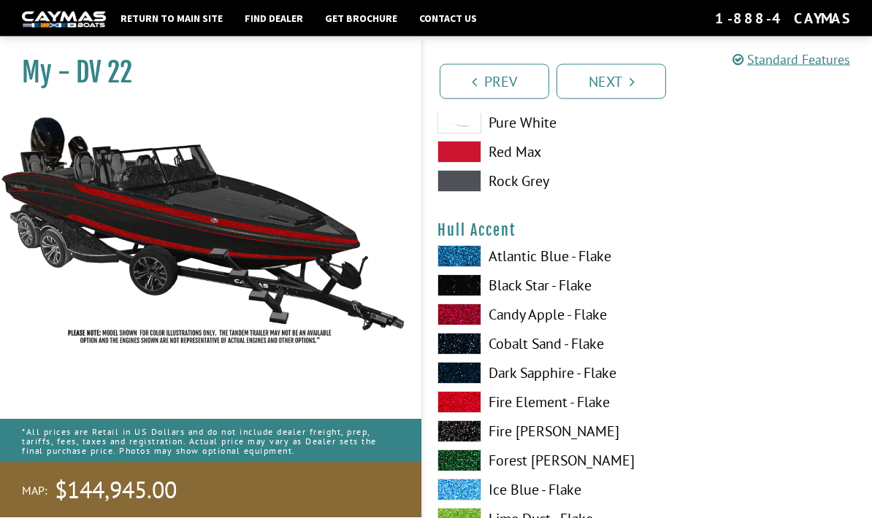
scroll to position [3725, 0]
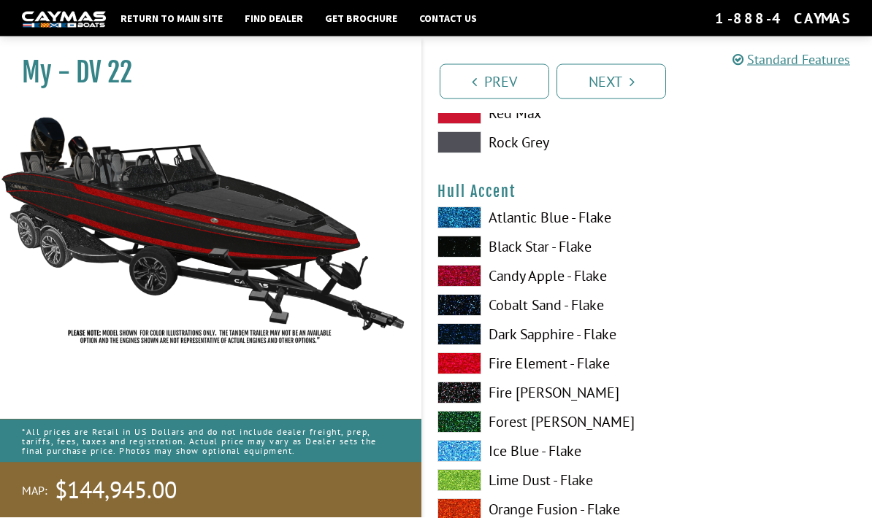
click at [465, 250] on span at bounding box center [459, 248] width 44 height 22
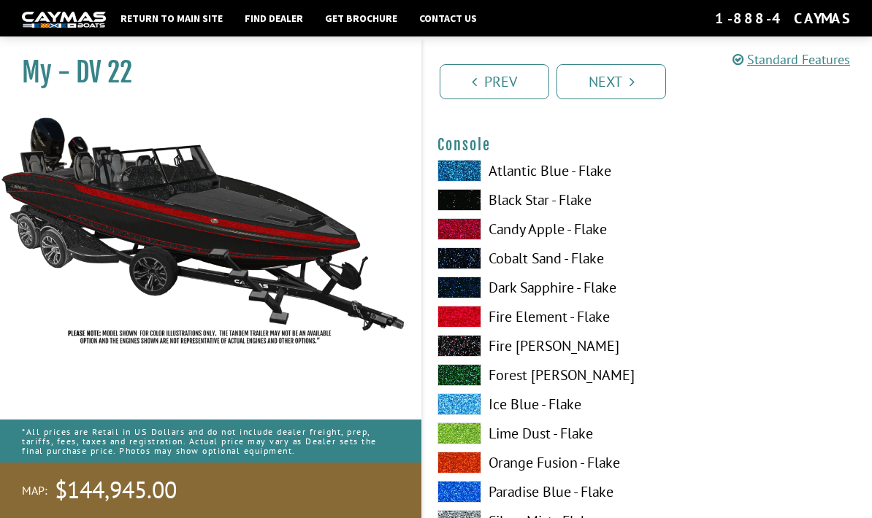
scroll to position [2519, 0]
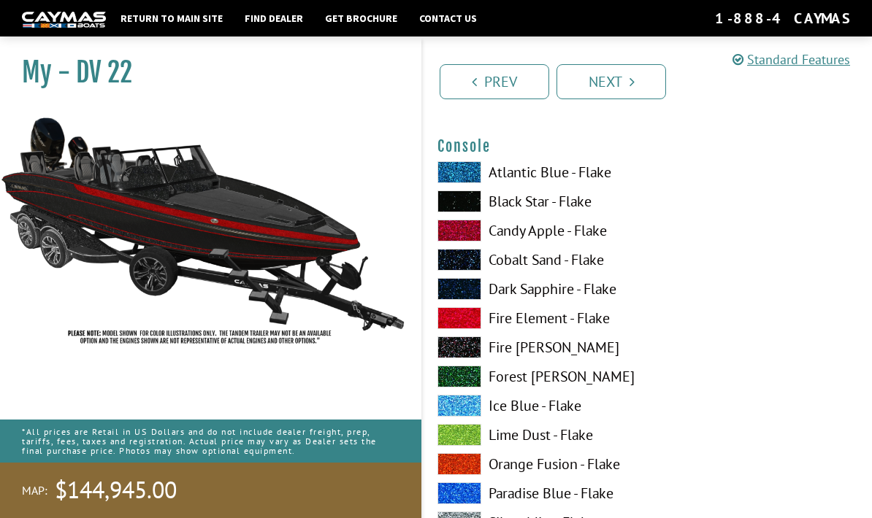
click at [448, 26] on link "Contact Us" at bounding box center [448, 18] width 72 height 19
